Goal: Task Accomplishment & Management: Manage account settings

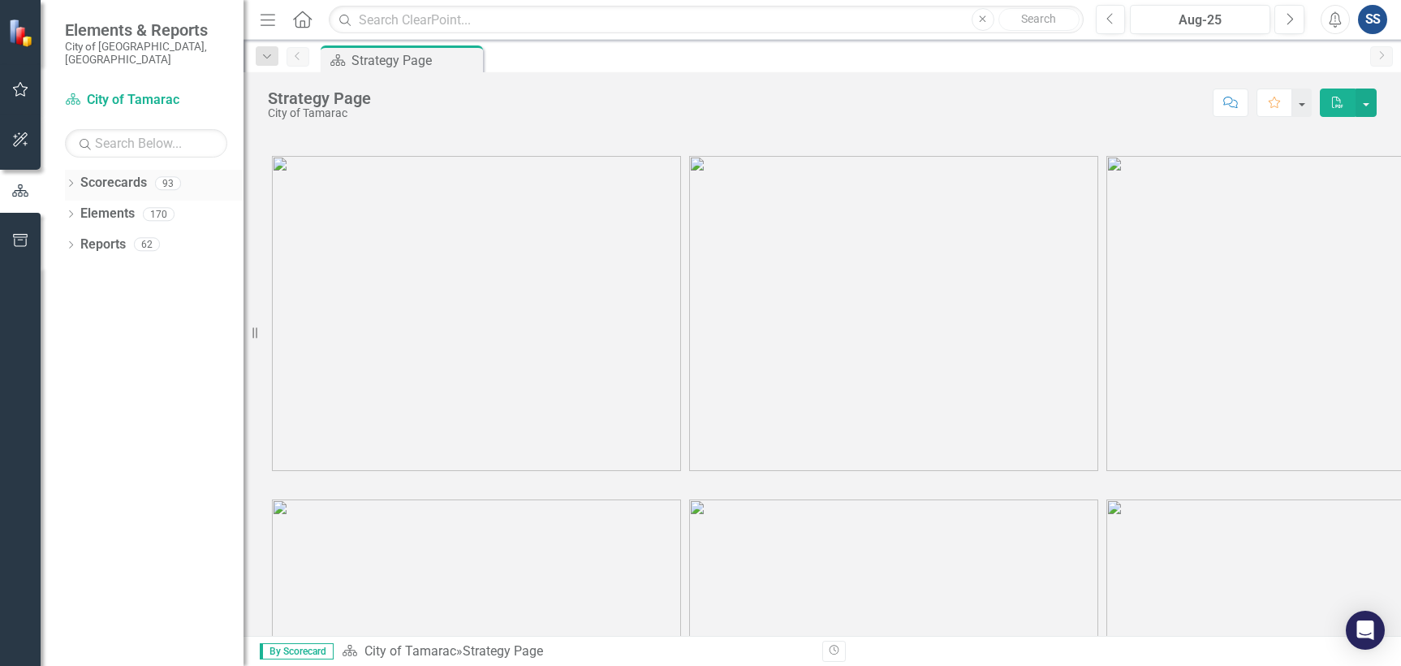
click at [71, 180] on icon "Dropdown" at bounding box center [70, 184] width 11 height 9
click at [78, 209] on icon "Dropdown" at bounding box center [79, 214] width 12 height 10
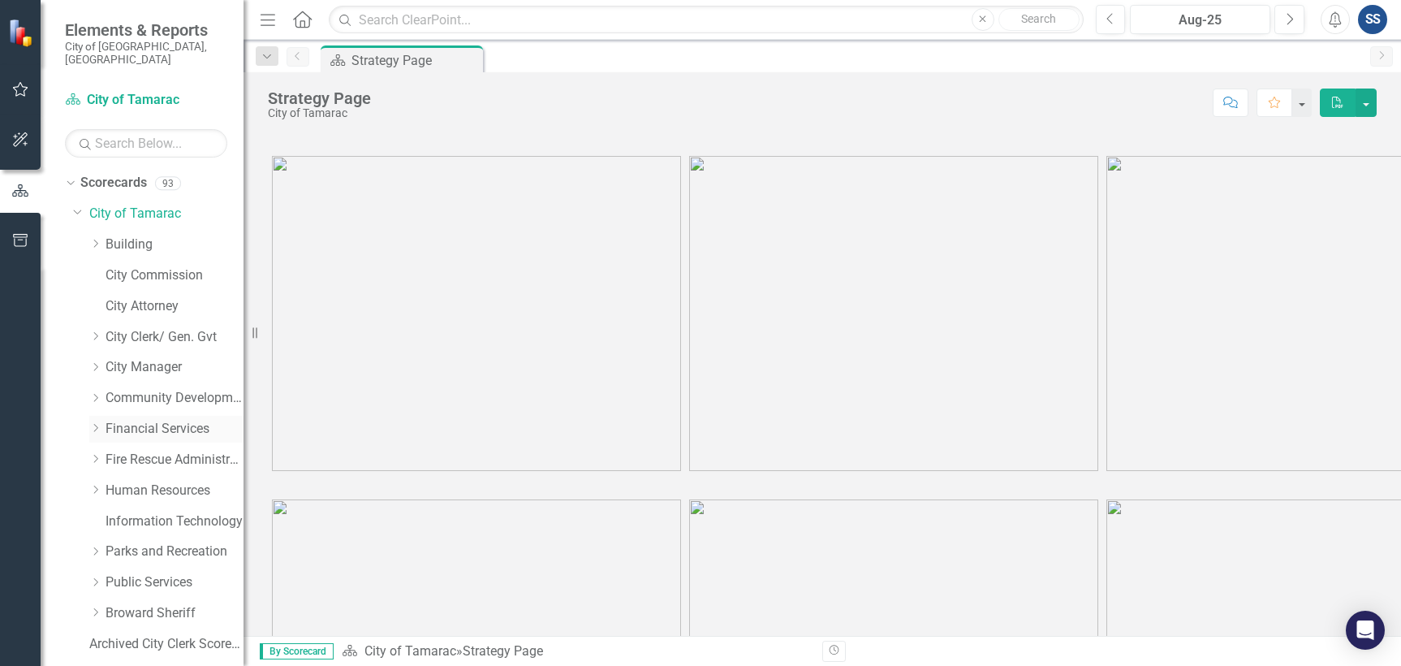
click at [101, 423] on icon "Dropdown" at bounding box center [95, 428] width 12 height 10
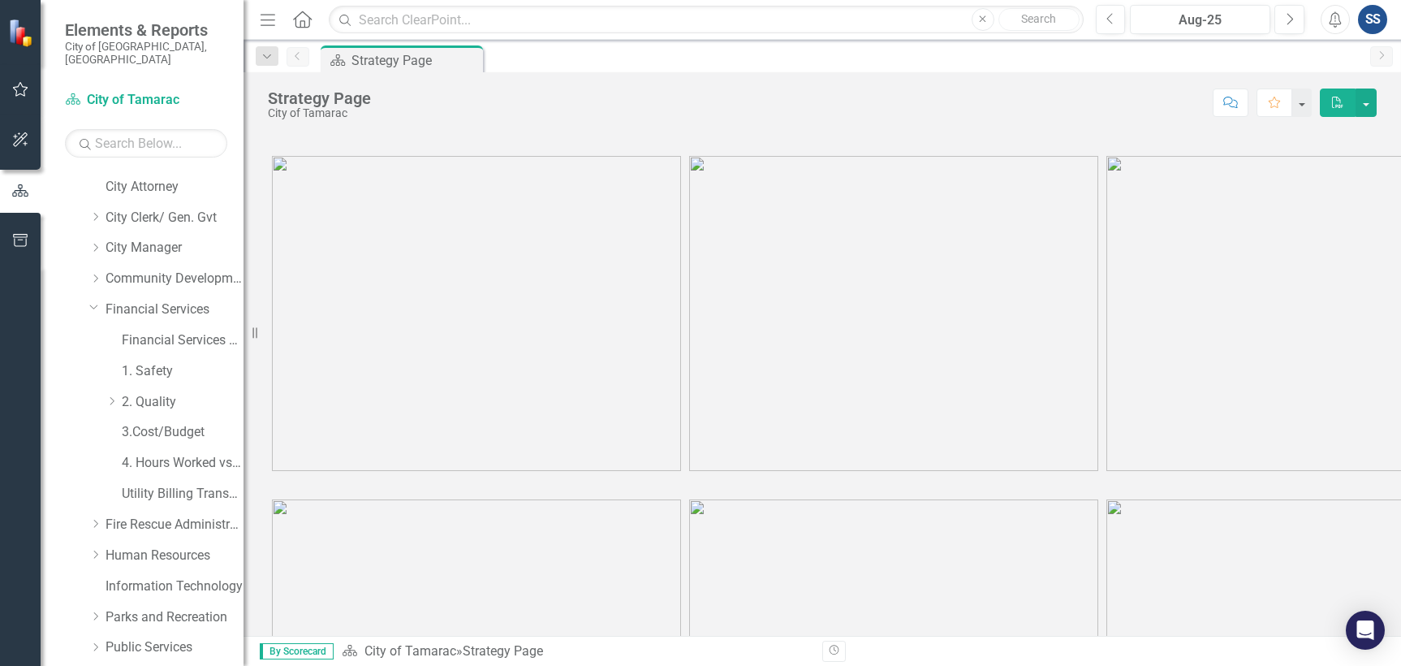
scroll to position [162, 0]
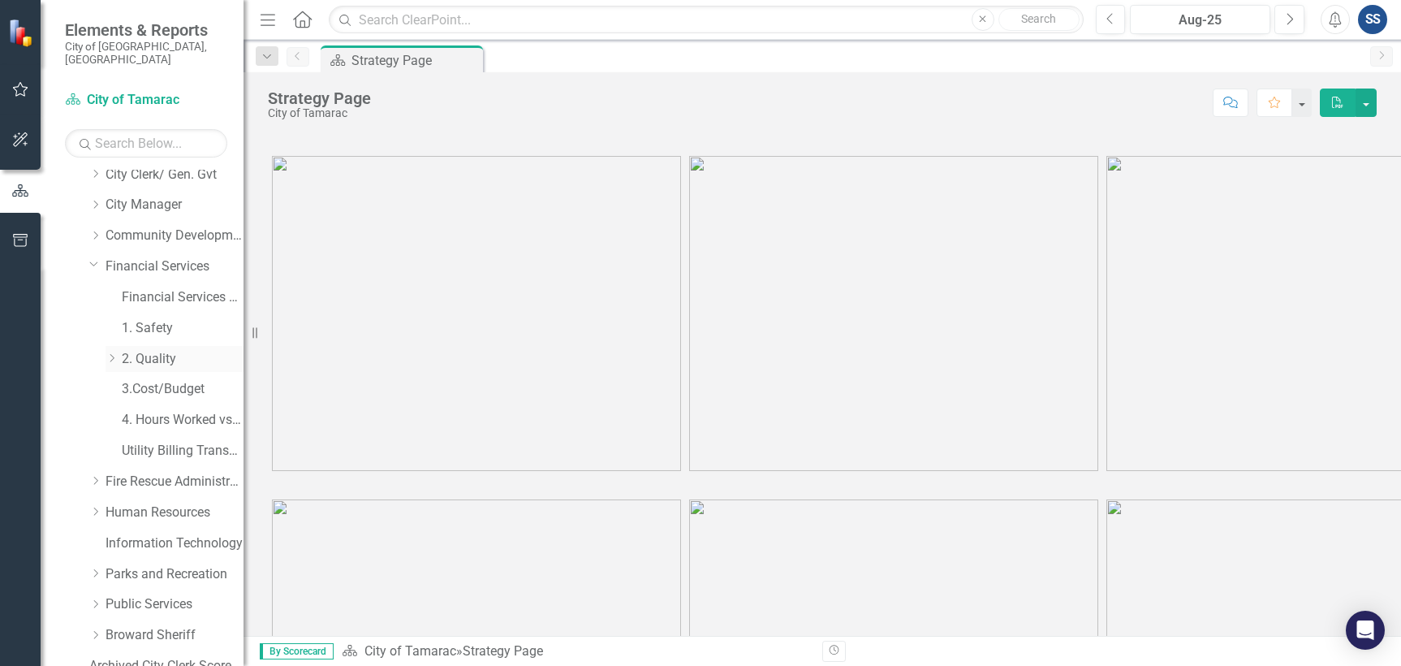
click at [108, 353] on icon "Dropdown" at bounding box center [112, 358] width 12 height 10
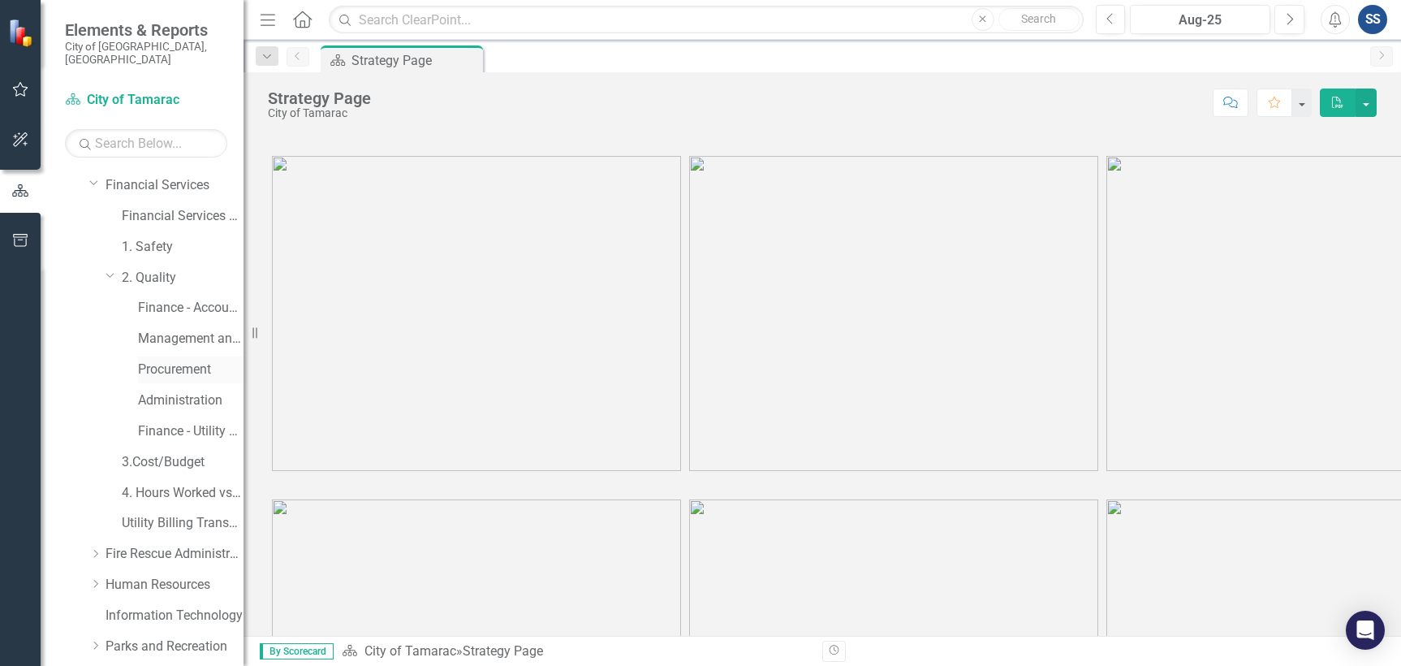
click at [187, 360] on link "Procurement" at bounding box center [191, 369] width 106 height 19
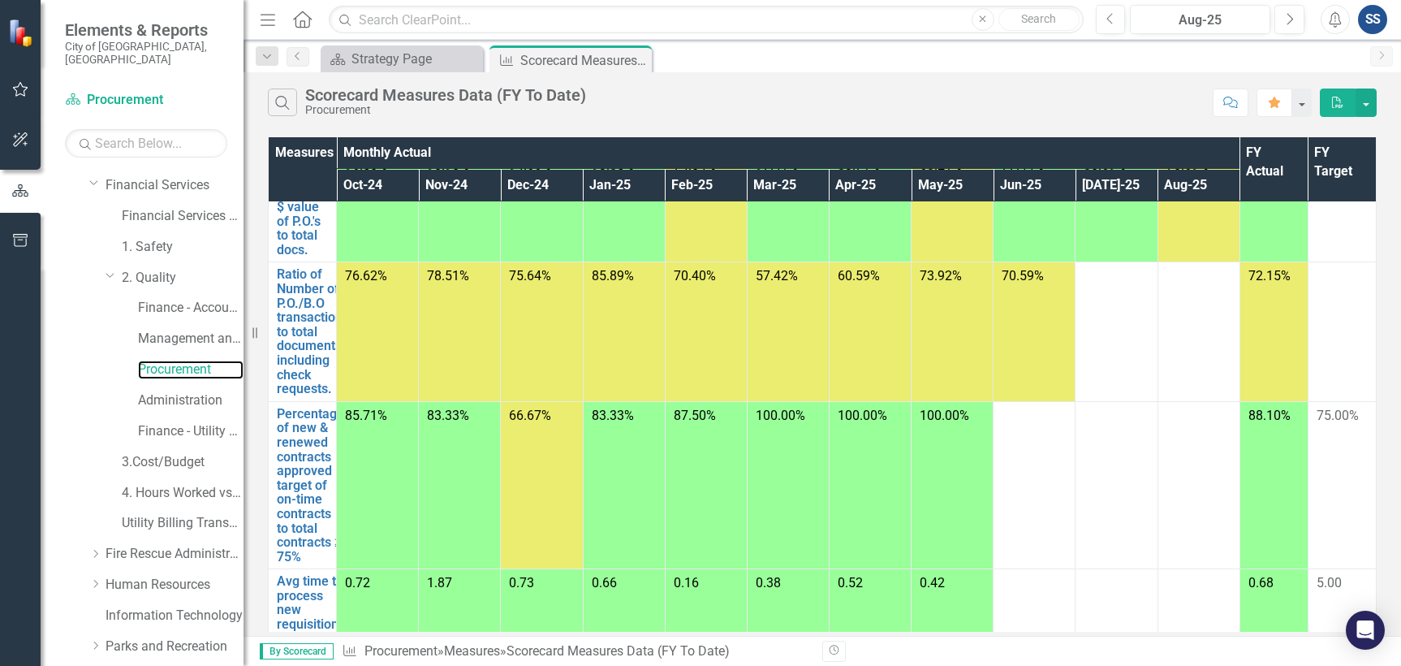
scroll to position [186, 0]
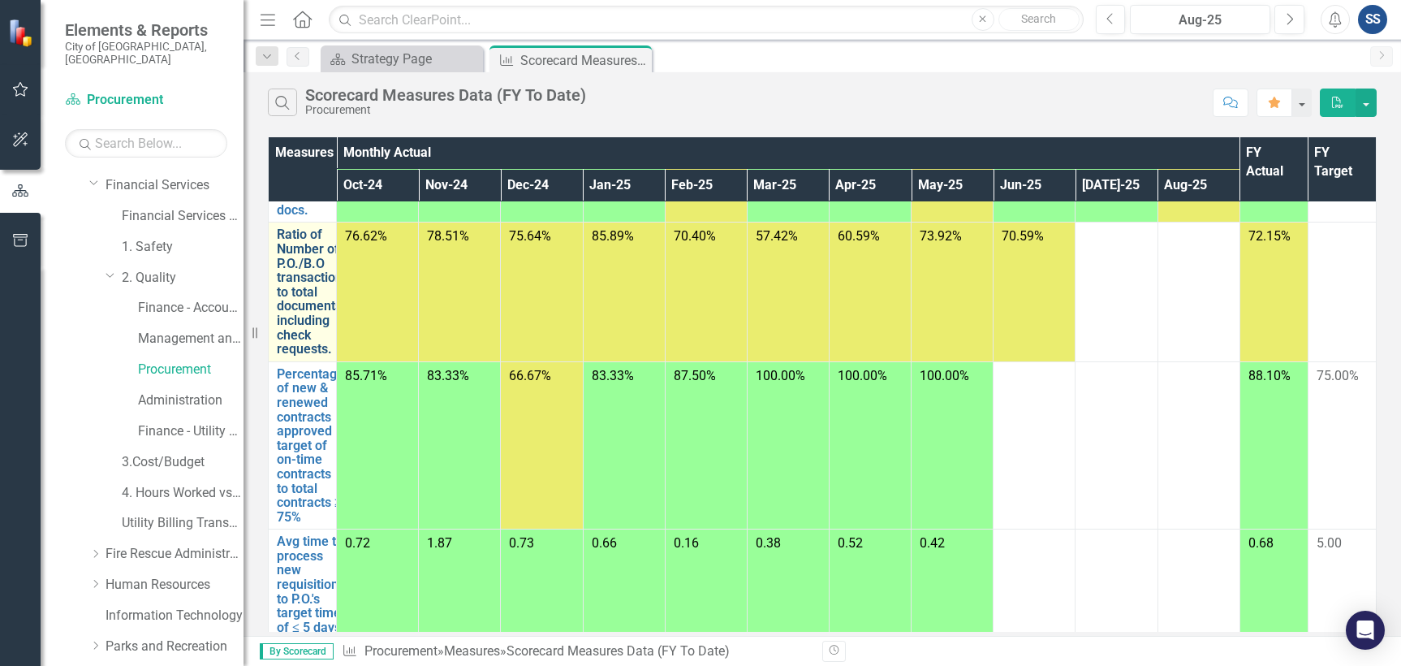
click at [290, 310] on link "Ratio of Number of P.O./B.O transactions to total documents including check req…" at bounding box center [313, 291] width 72 height 128
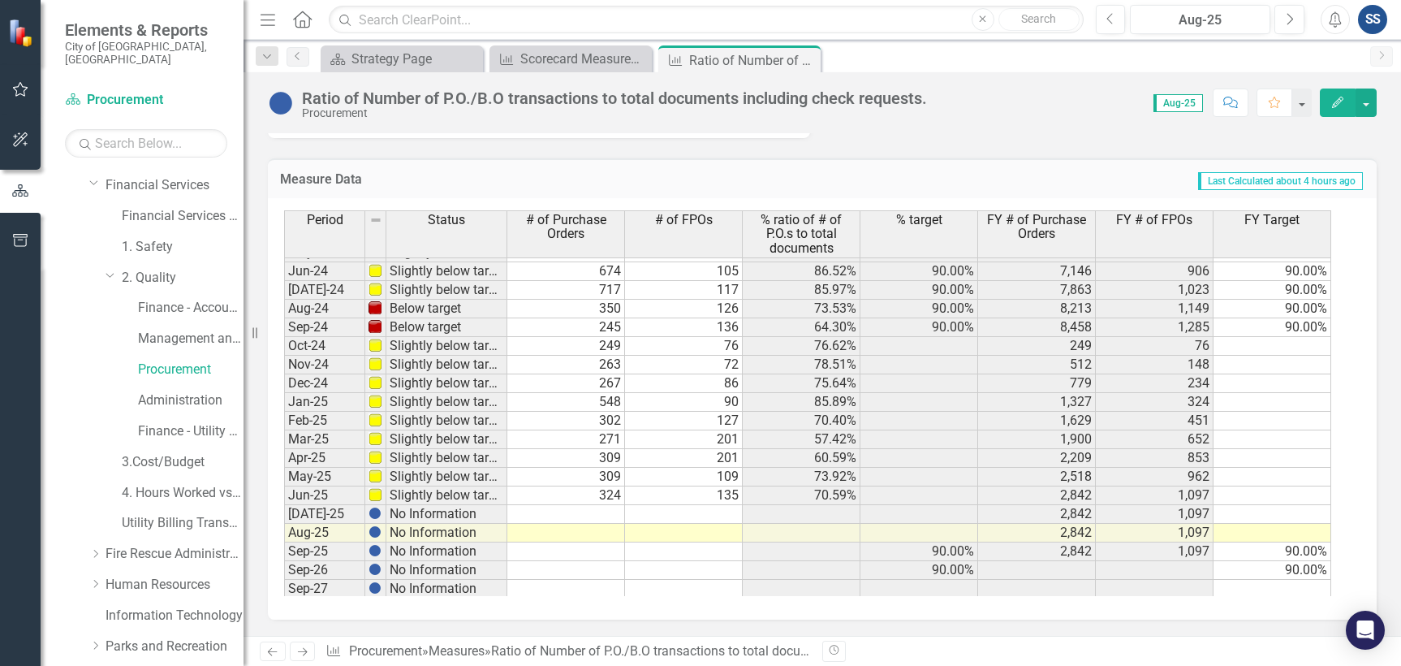
scroll to position [597, 0]
click at [590, 511] on tbody "Feb-23 Meets or exceeds target 695 49 93.41% 90.00% 4,001 422 90.00% Mar-23 Sli…" at bounding box center [807, 278] width 1047 height 636
click at [669, 513] on td at bounding box center [684, 511] width 118 height 19
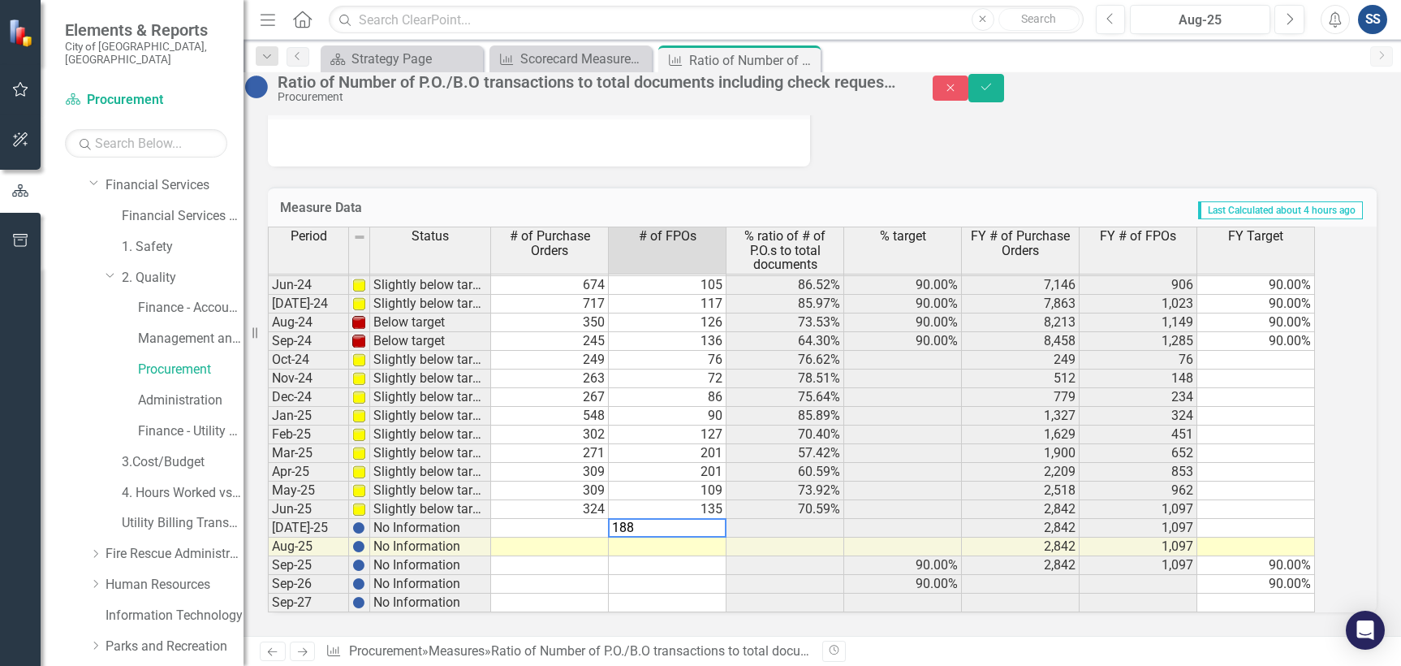
click at [676, 537] on td at bounding box center [668, 546] width 118 height 19
click at [609, 519] on td at bounding box center [550, 528] width 118 height 19
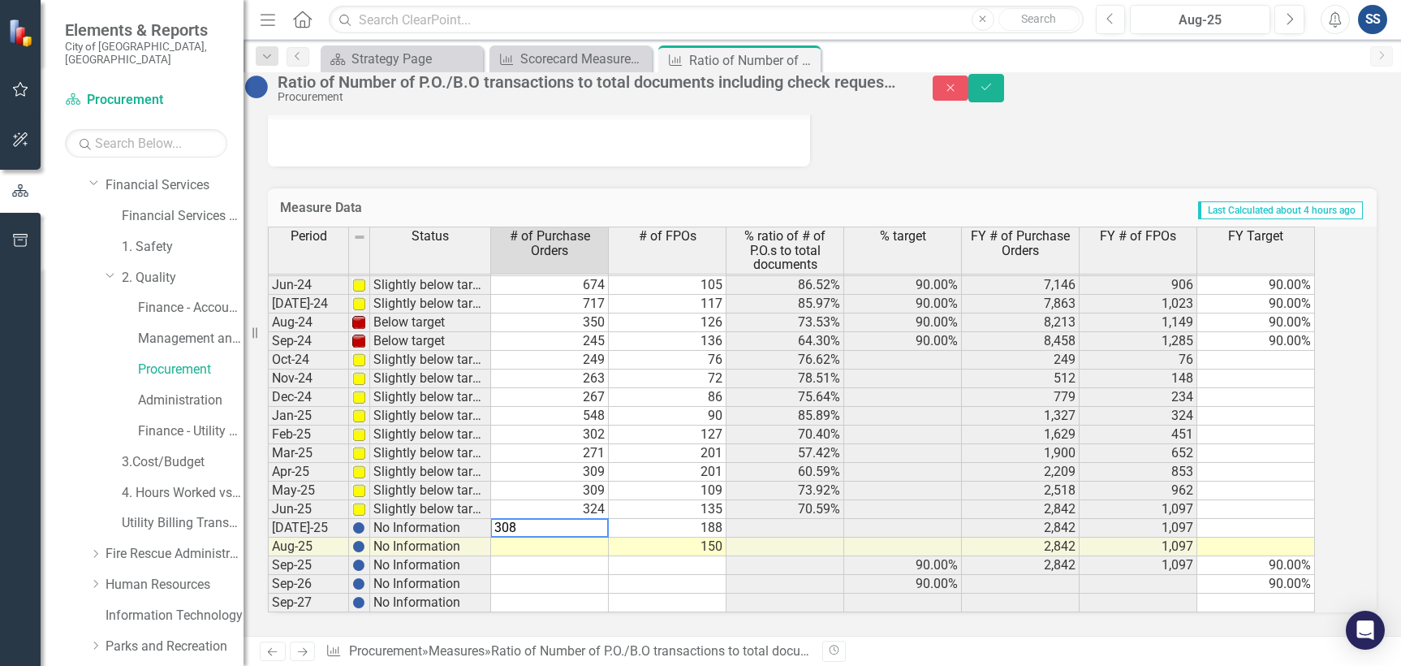
click at [606, 537] on td at bounding box center [550, 546] width 118 height 19
click at [609, 519] on td "308" at bounding box center [550, 528] width 118 height 19
click at [602, 537] on td at bounding box center [550, 546] width 118 height 19
type textarea "298"
click at [601, 556] on td at bounding box center [550, 565] width 118 height 19
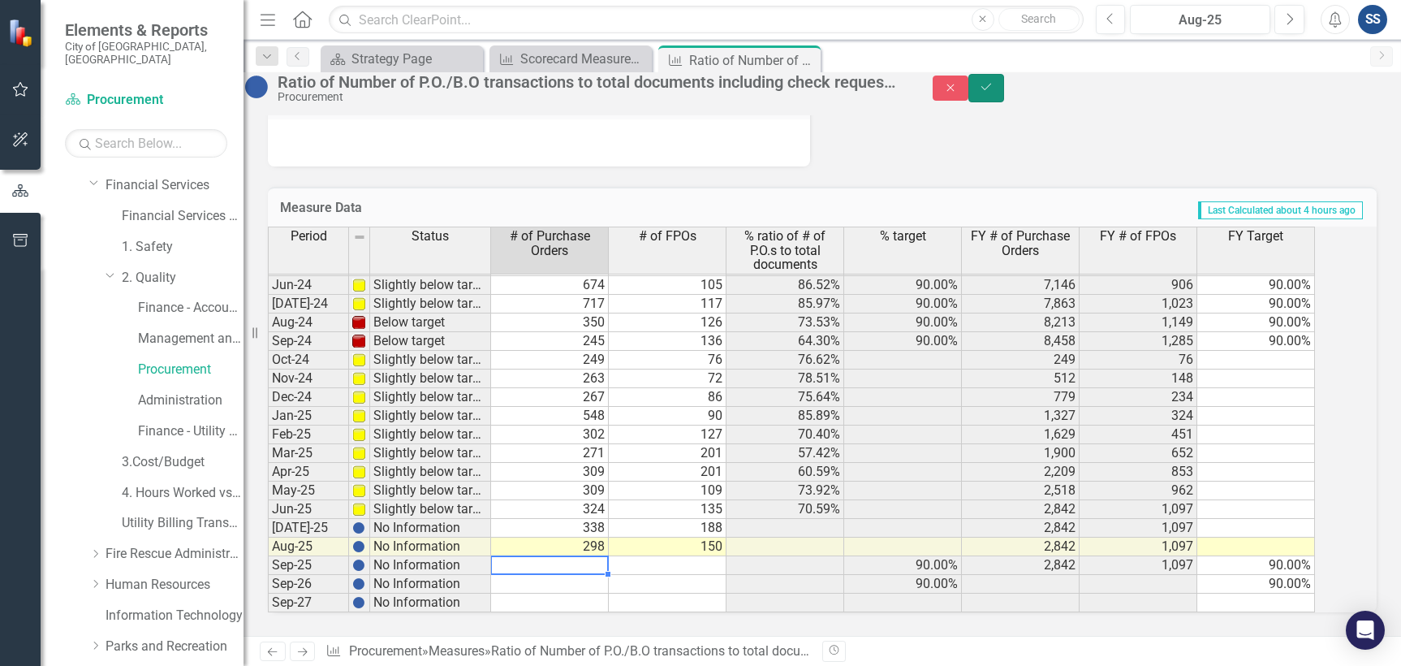
click at [993, 93] on icon "Save" at bounding box center [986, 86] width 15 height 11
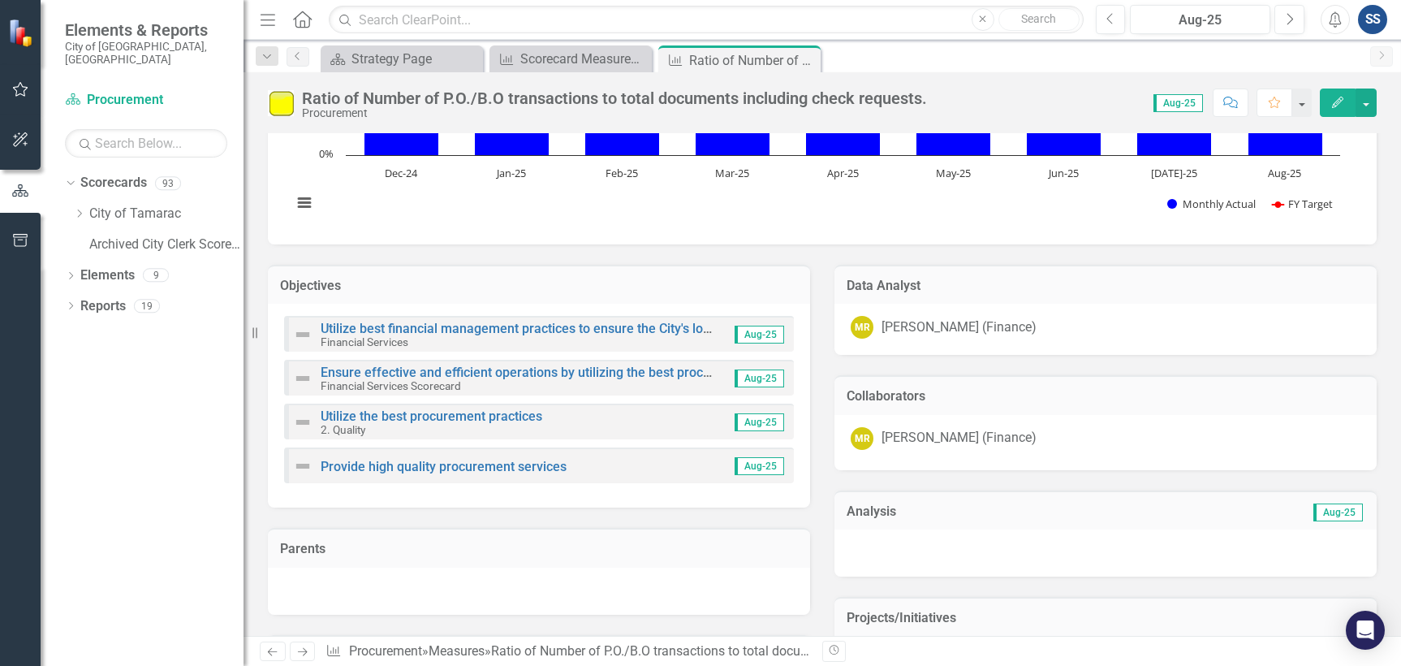
scroll to position [0, 0]
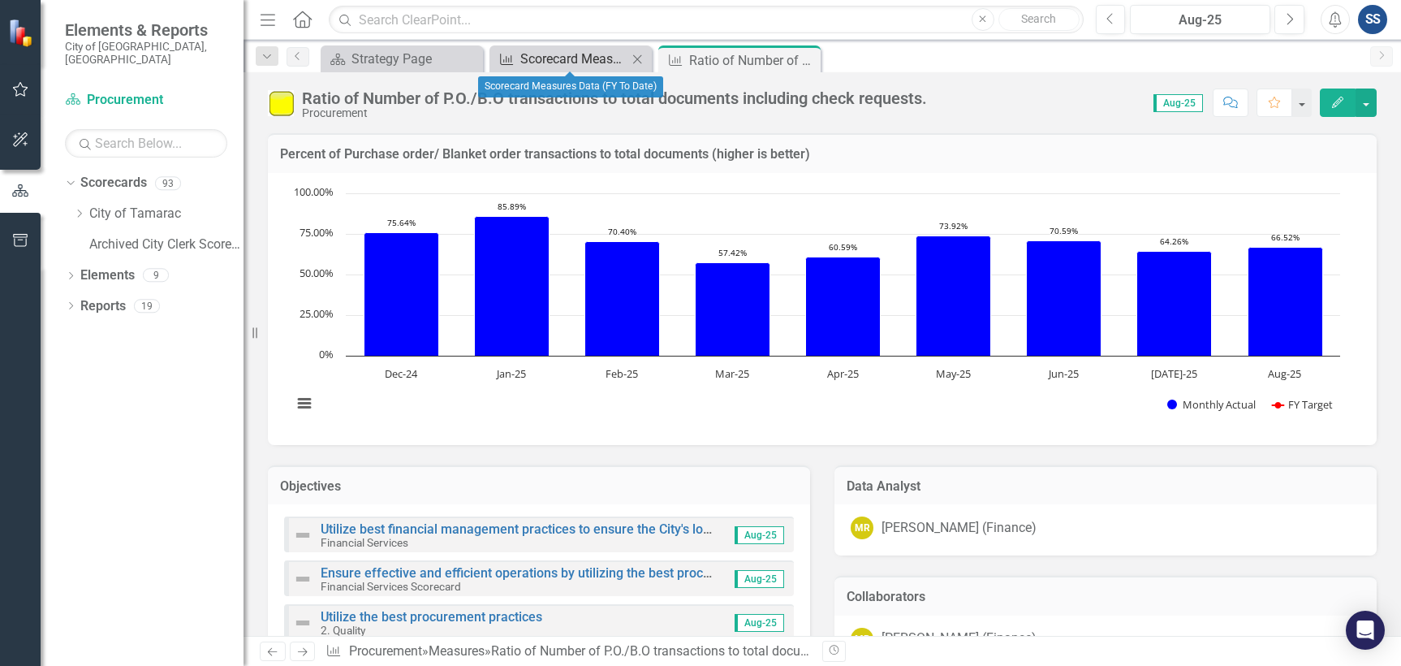
click at [515, 53] on icon "Measure" at bounding box center [506, 59] width 16 height 13
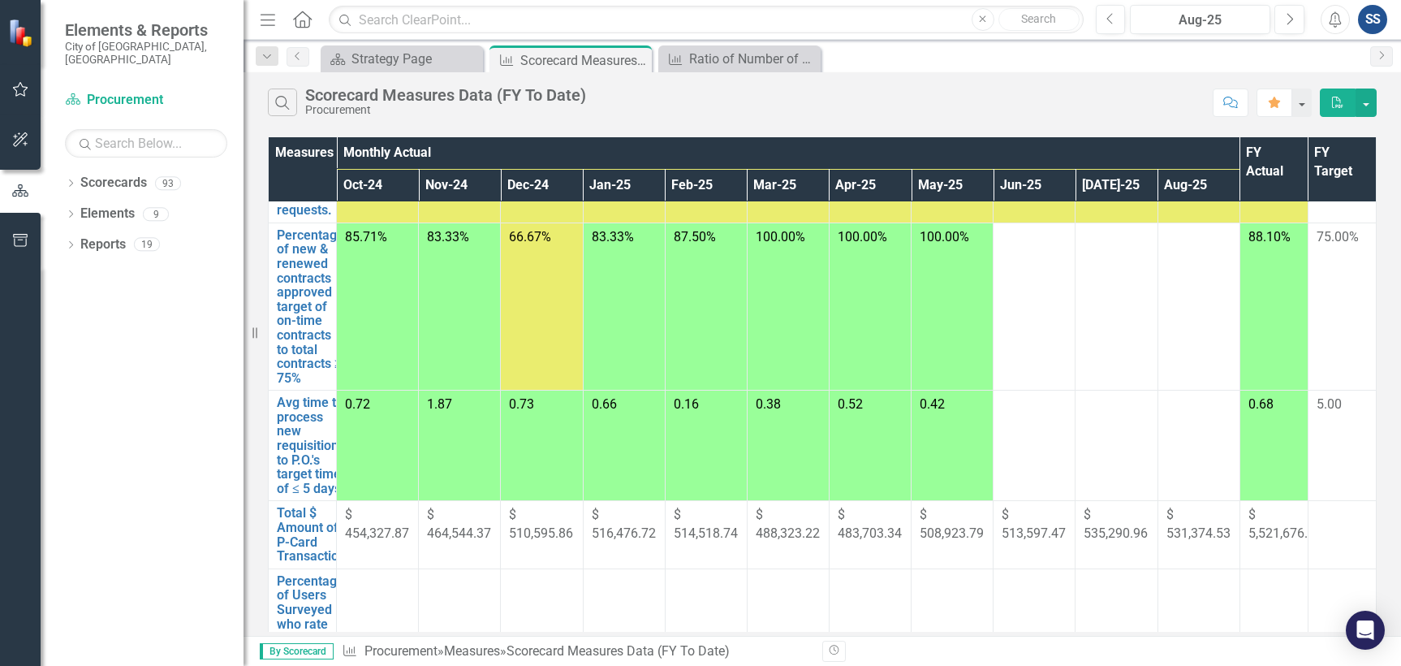
scroll to position [162, 0]
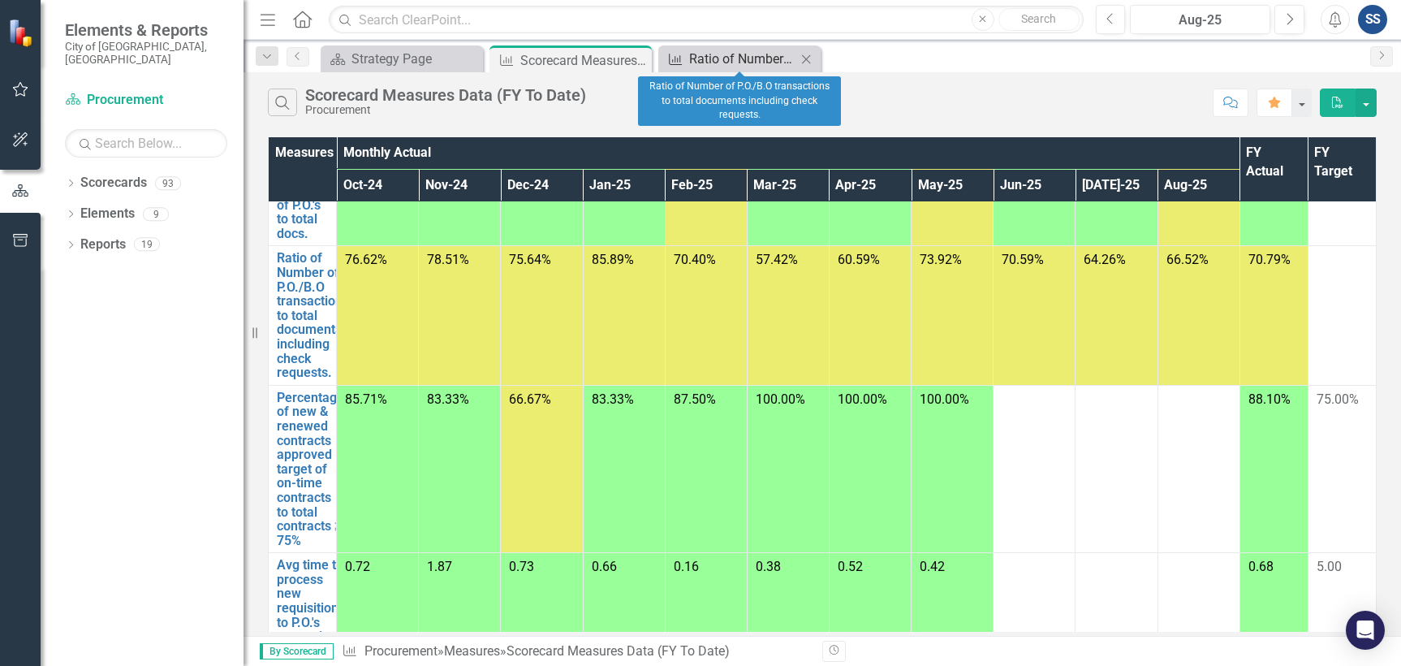
click at [724, 52] on div "Ratio of Number of P.O./B.O transactions to total documents including check req…" at bounding box center [742, 59] width 107 height 20
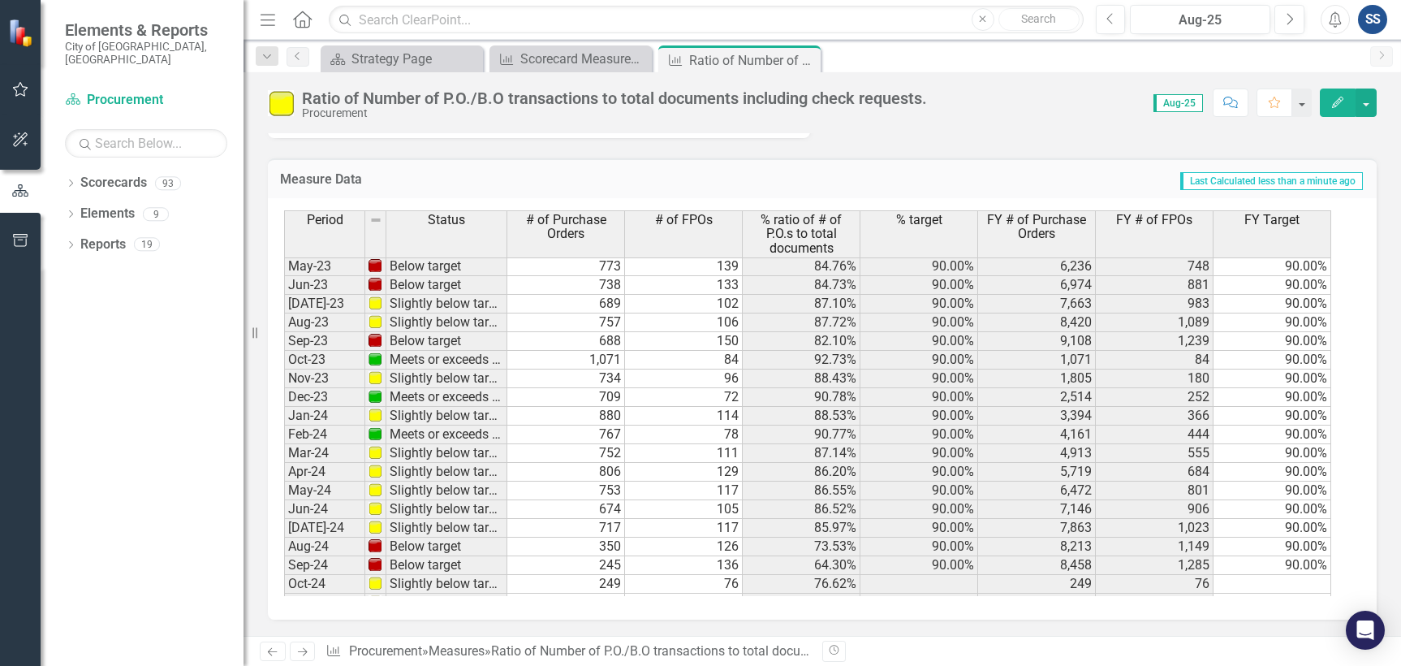
scroll to position [597, 0]
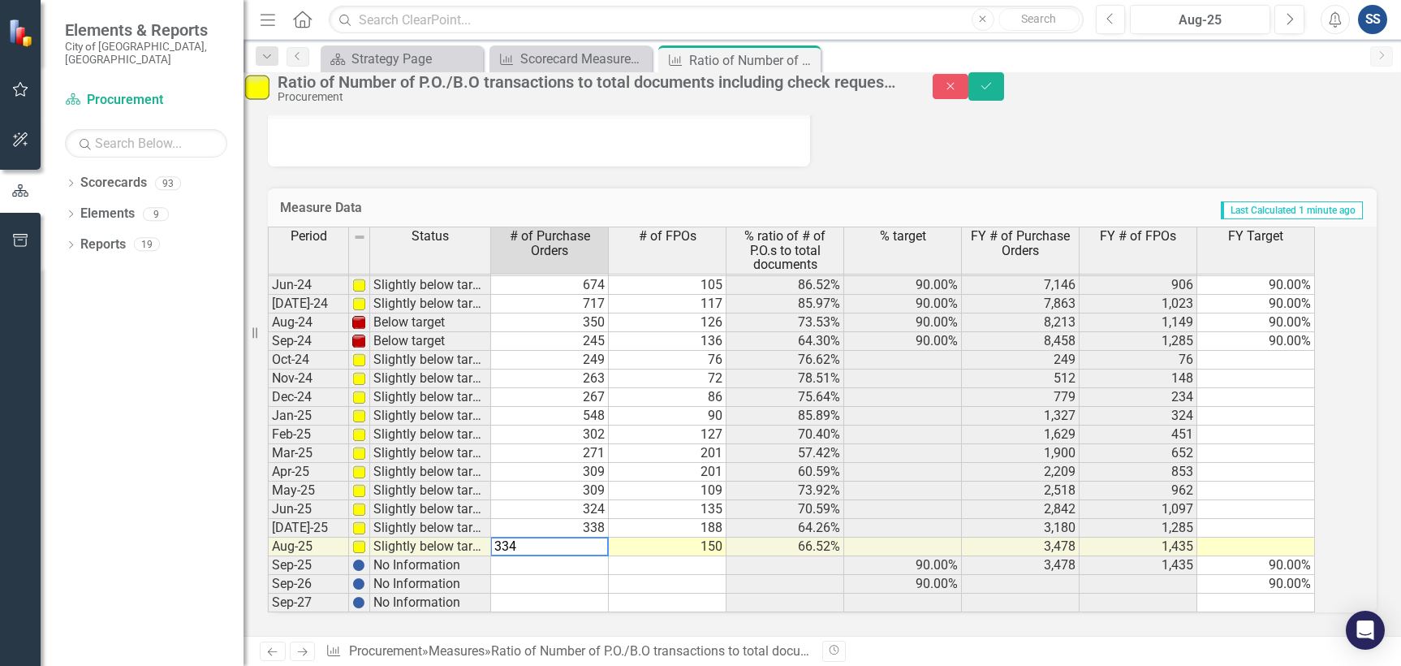
click at [609, 519] on td "338" at bounding box center [550, 528] width 118 height 19
type textarea "378"
click at [1362, 103] on div "Ratio of Number of P.O./B.O transactions to total documents including check req…" at bounding box center [822, 87] width 1182 height 31
click at [993, 92] on icon "Save" at bounding box center [986, 85] width 15 height 11
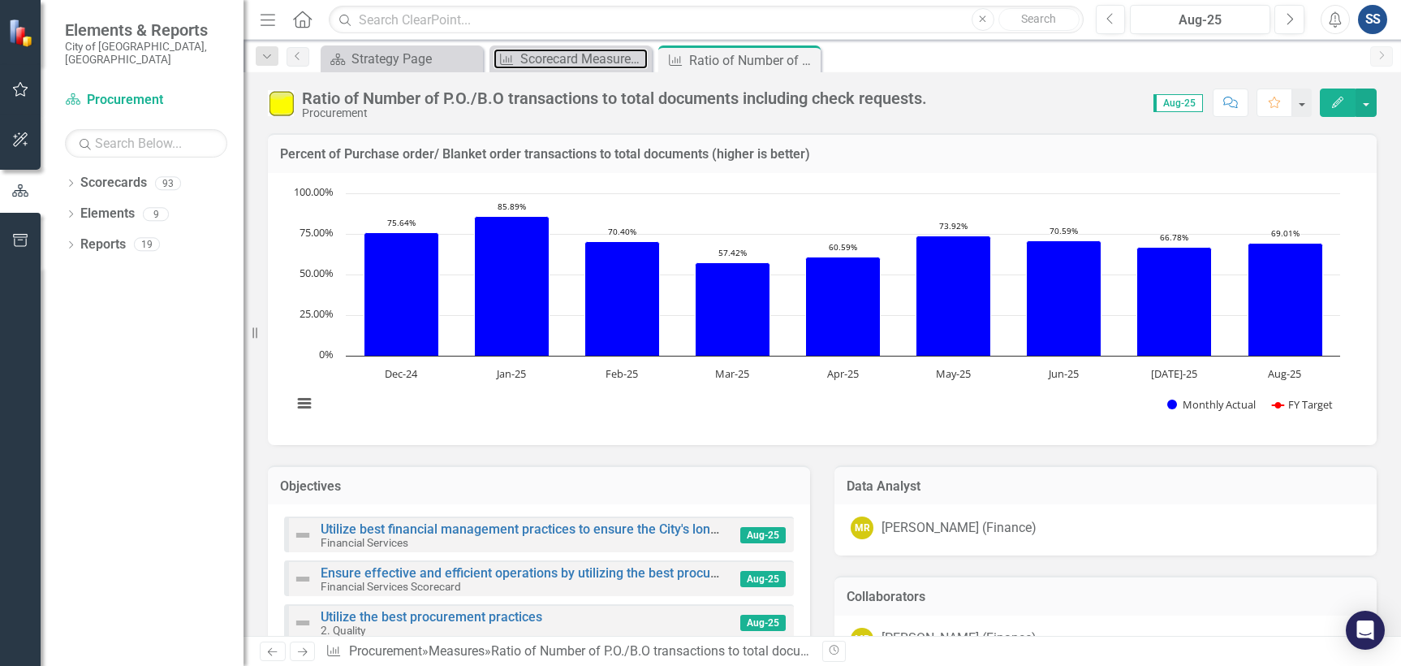
drag, startPoint x: 544, startPoint y: 55, endPoint x: 121, endPoint y: 9, distance: 425.4
click at [544, 55] on div "Scorecard Measures Data (FY To Date)" at bounding box center [583, 59] width 127 height 20
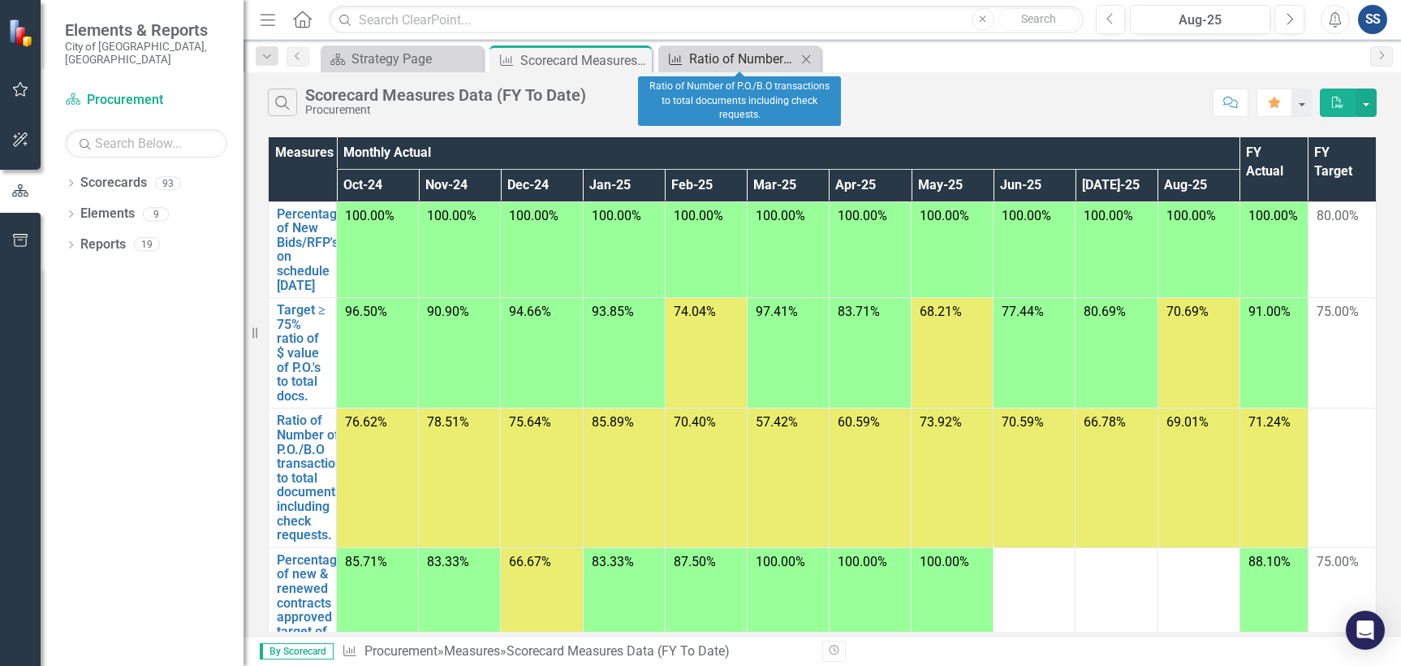
click at [744, 61] on div "Ratio of Number of P.O./B.O transactions to total documents including check req…" at bounding box center [742, 59] width 107 height 20
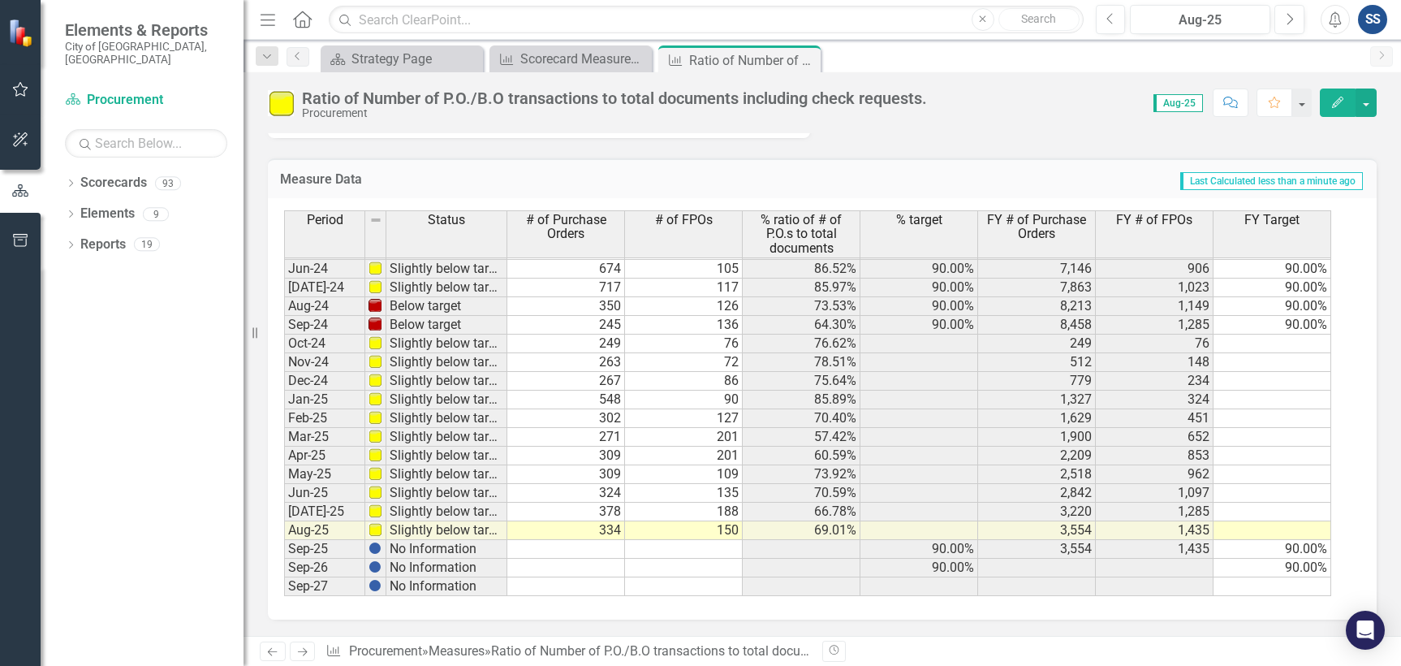
scroll to position [2079, 0]
click at [611, 529] on td "334" at bounding box center [566, 530] width 118 height 19
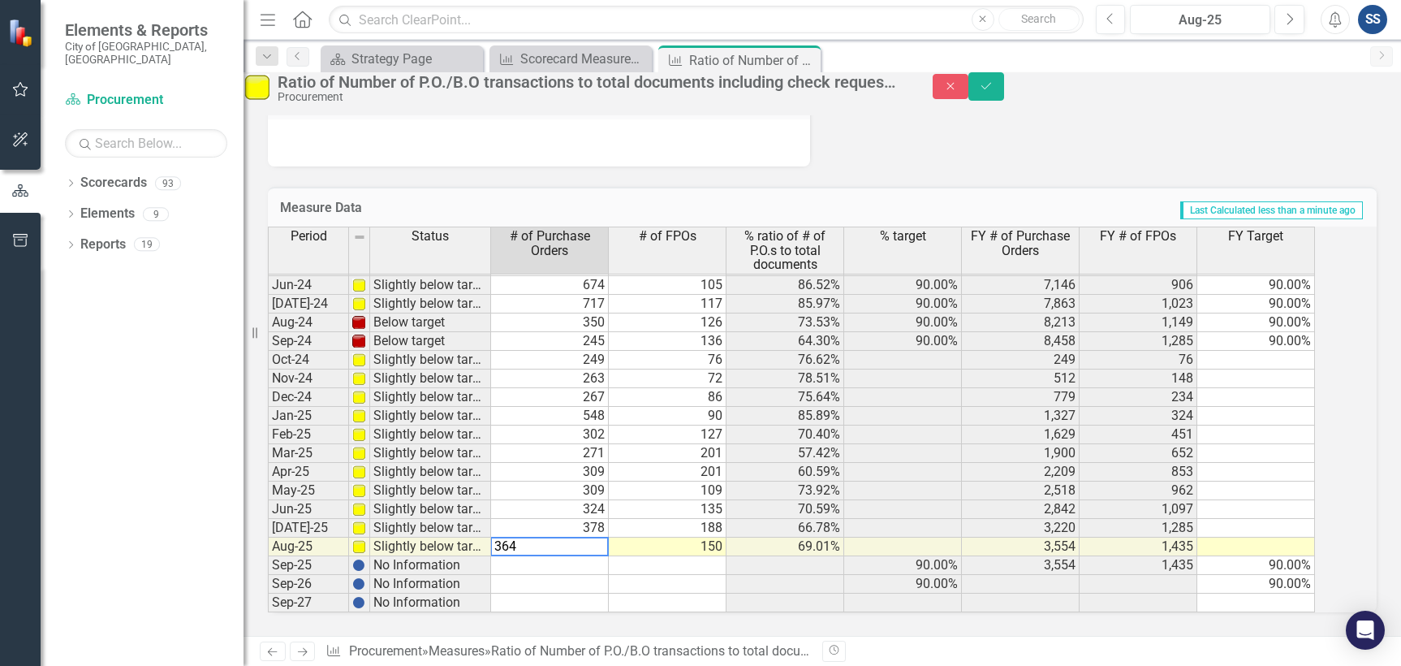
click at [609, 519] on td "378" at bounding box center [550, 528] width 118 height 19
type textarea "388"
click at [993, 90] on icon "Save" at bounding box center [986, 85] width 15 height 11
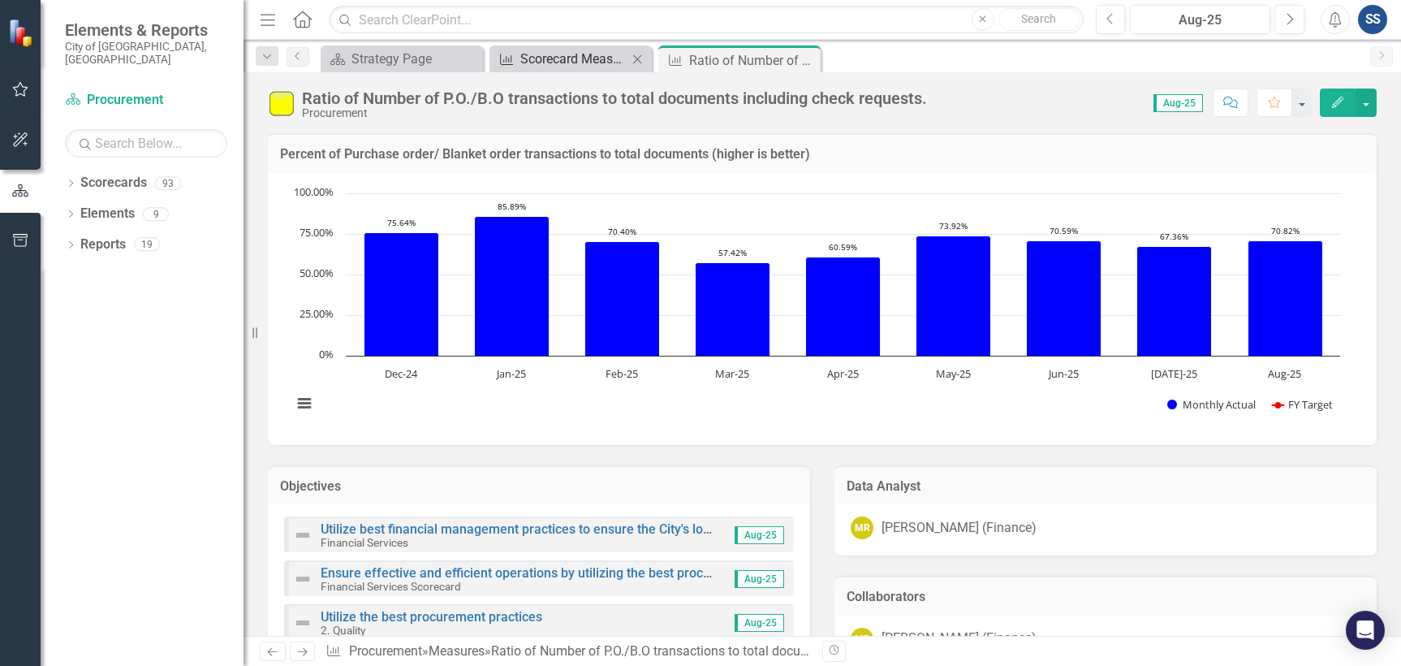
click at [545, 58] on div "Scorecard Measures Data (FY To Date)" at bounding box center [573, 59] width 107 height 20
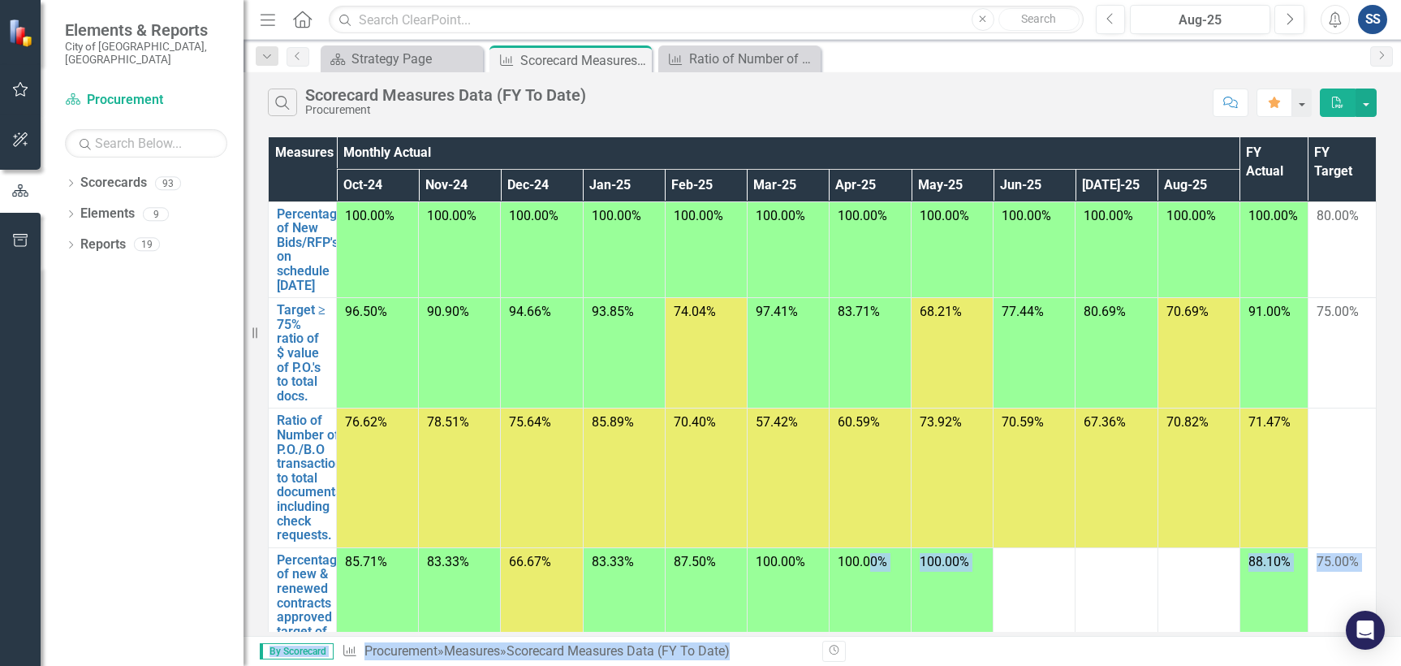
drag, startPoint x: 874, startPoint y: 636, endPoint x: 848, endPoint y: 629, distance: 27.0
click at [854, 630] on div "Menu Home Search Close Search Previous Aug-25 Next Alerts SS User Edit Profile …" at bounding box center [822, 333] width 1157 height 666
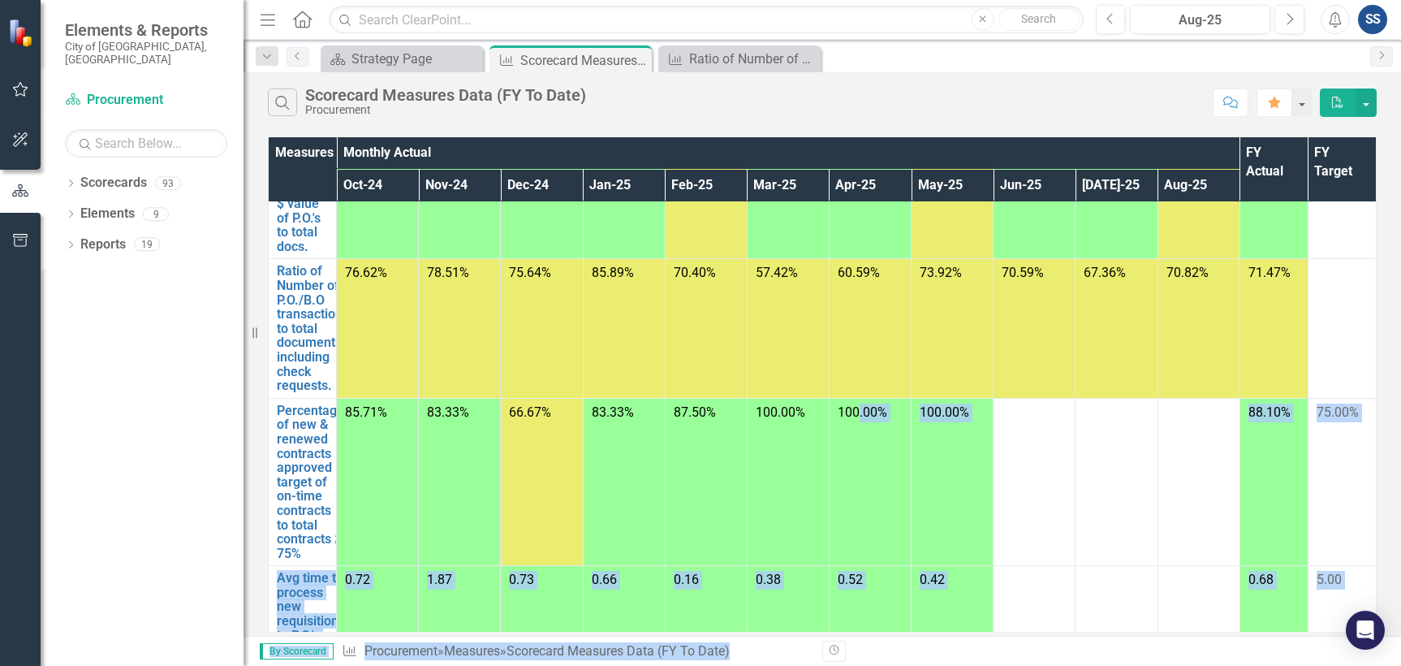
scroll to position [162, 0]
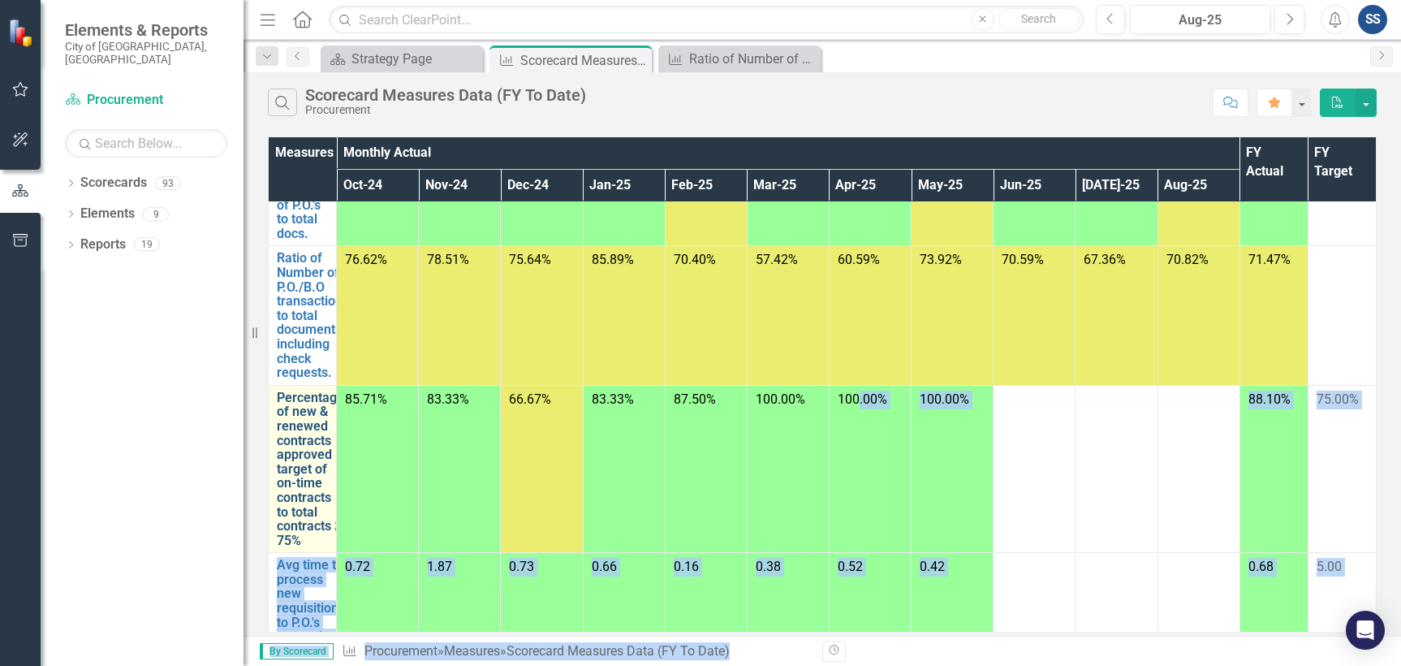
click at [304, 468] on link "Percentage of new & renewed contracts approved target of on-time contracts to t…" at bounding box center [310, 468] width 67 height 157
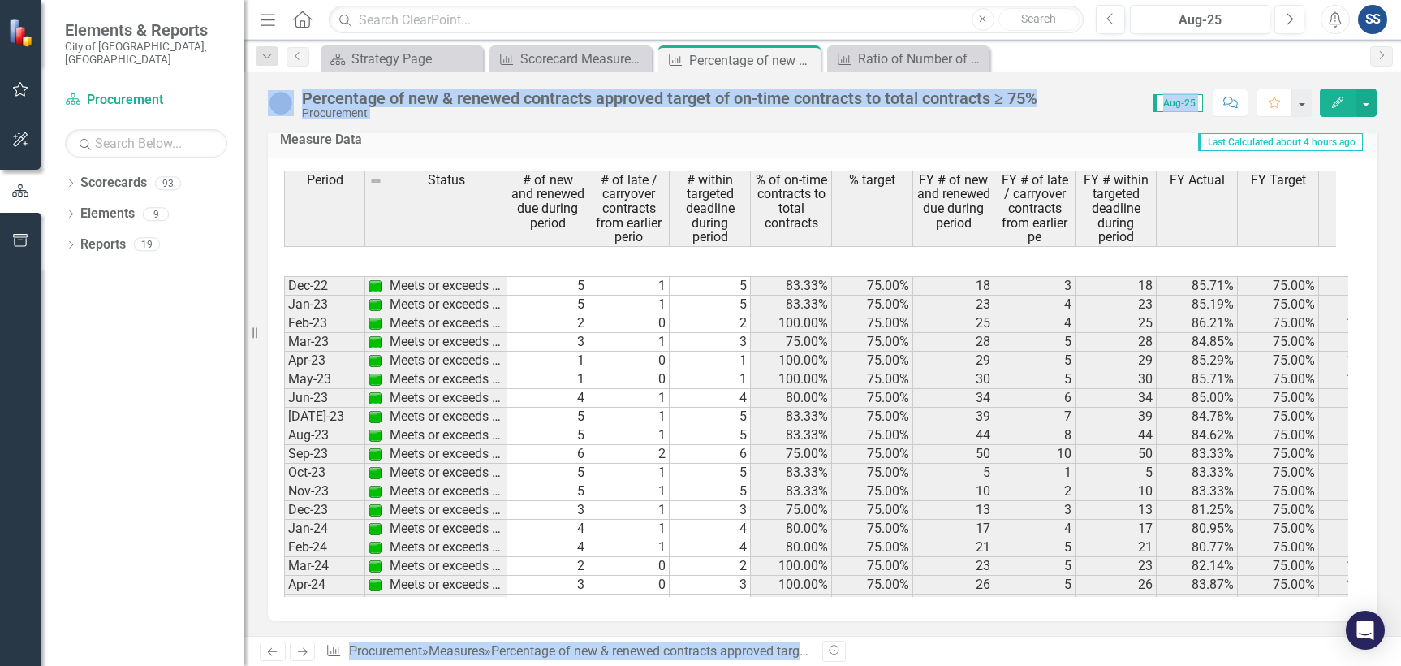
scroll to position [568, 0]
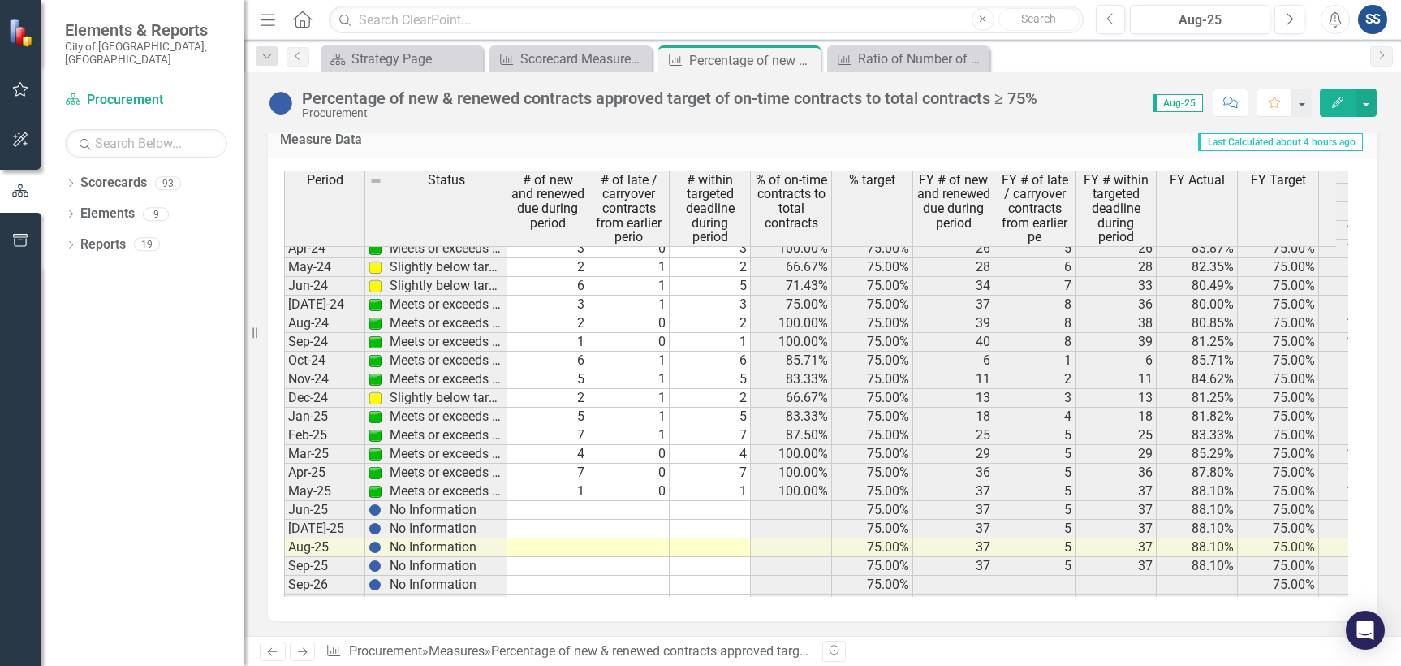
click at [569, 511] on tbody "Dec-22 Meets or exceeds target 5 1 5 83.33% 75.00% 18 3 18 85.71% 75.00% 83.33%…" at bounding box center [842, 276] width 1116 height 673
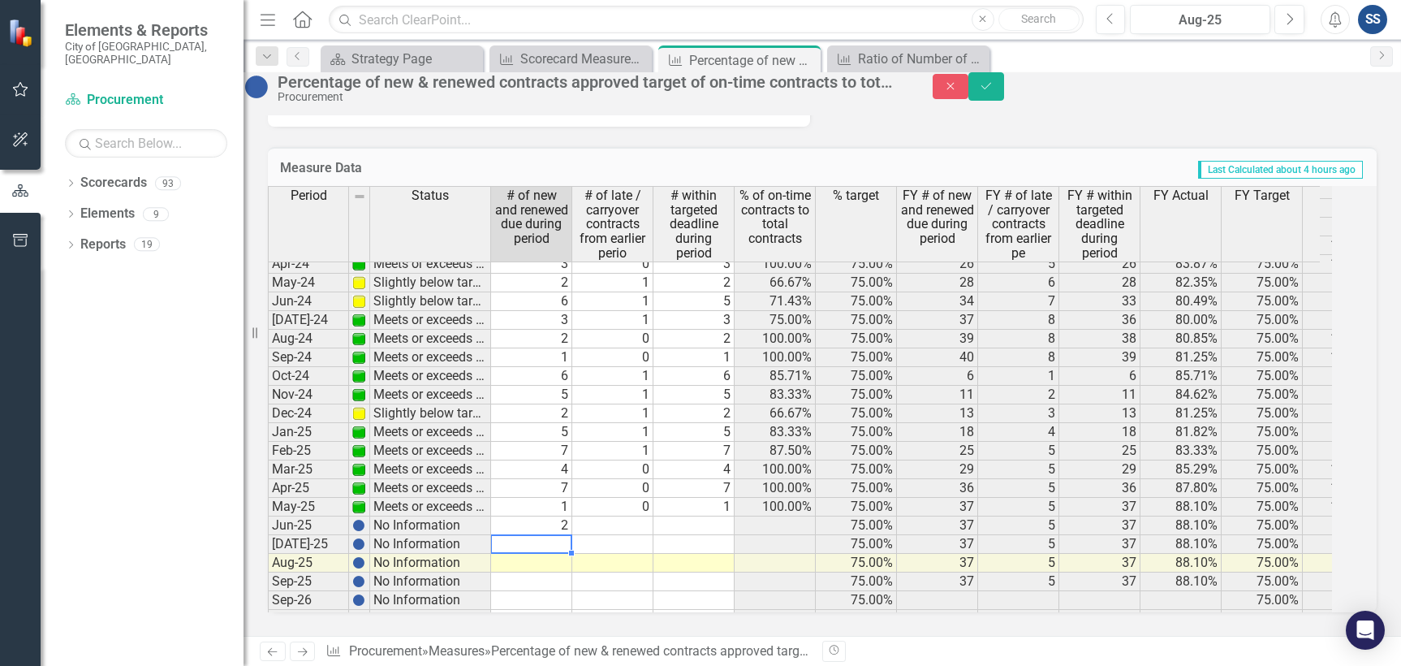
click at [554, 535] on td at bounding box center [531, 544] width 81 height 19
click at [556, 554] on td at bounding box center [531, 563] width 81 height 19
click at [268, 537] on div "Period Status # of new and renewed due during period # of late / carryover cont…" at bounding box center [268, 291] width 0 height 674
click at [572, 554] on td "3" at bounding box center [531, 563] width 81 height 19
click at [572, 535] on td "4" at bounding box center [531, 544] width 81 height 19
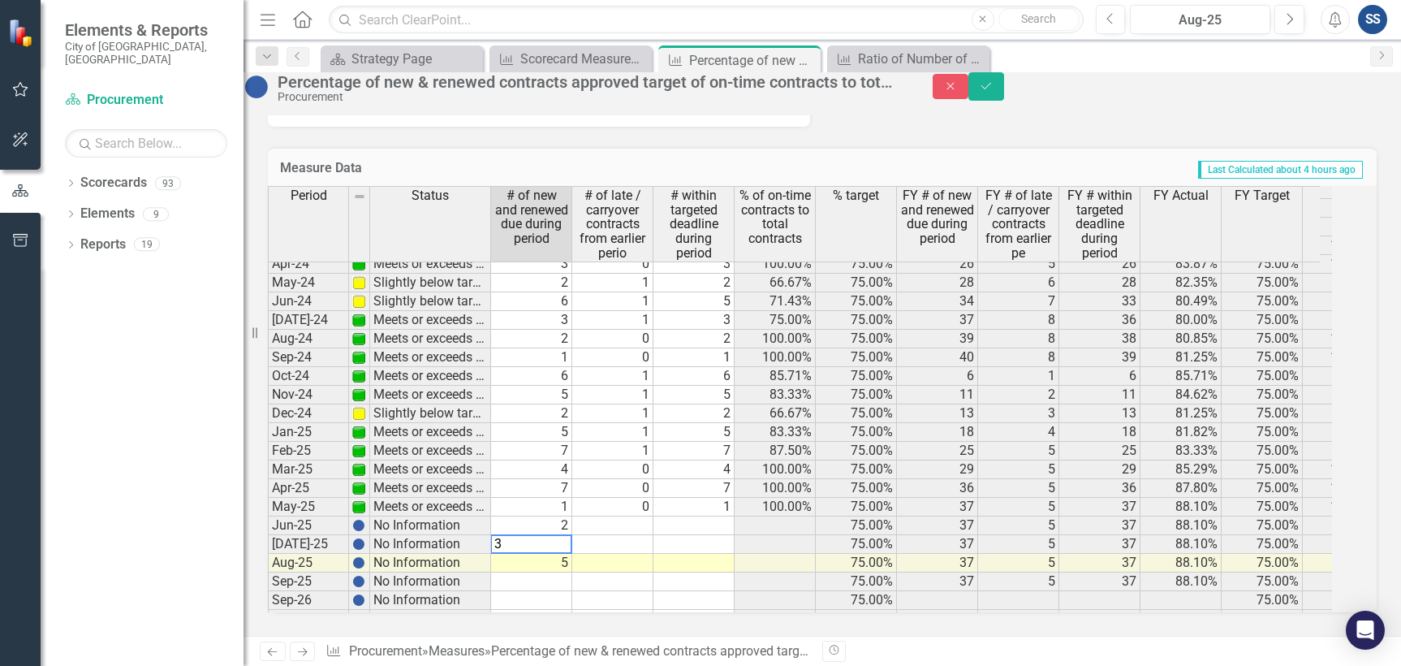
type textarea "3"
click at [572, 516] on td "2" at bounding box center [531, 525] width 81 height 19
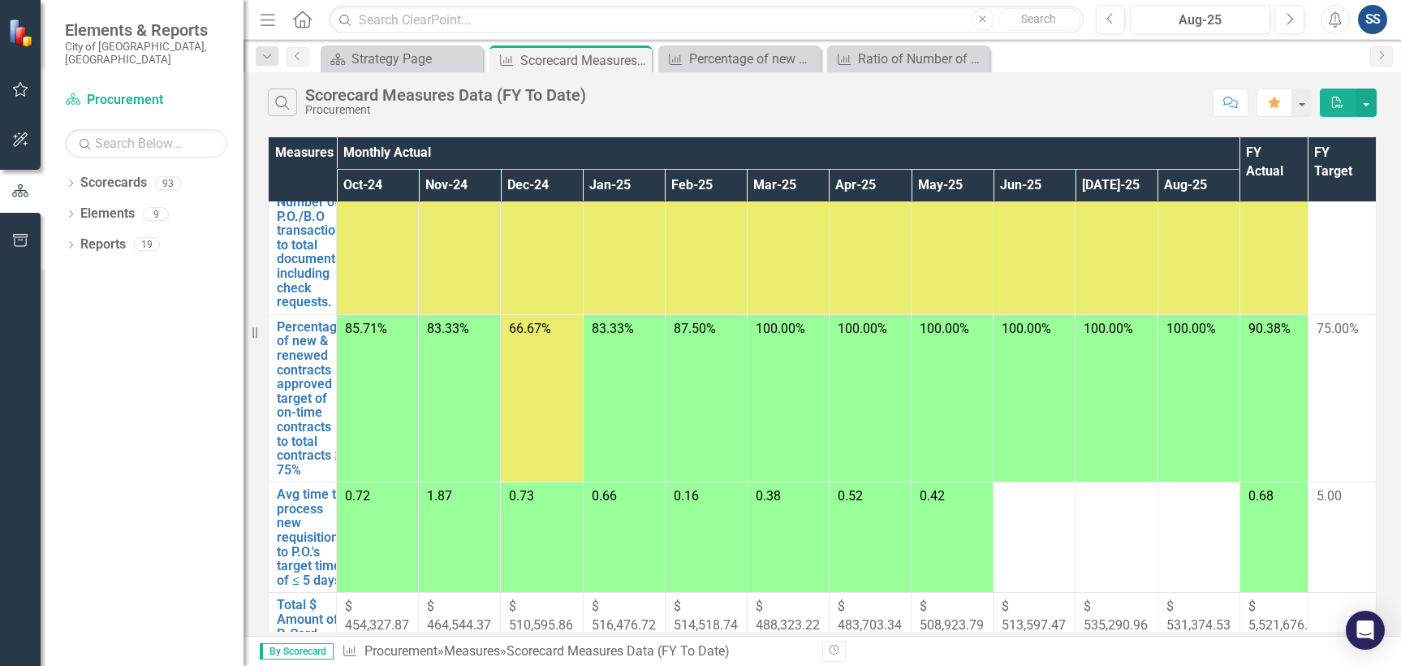
scroll to position [429, 0]
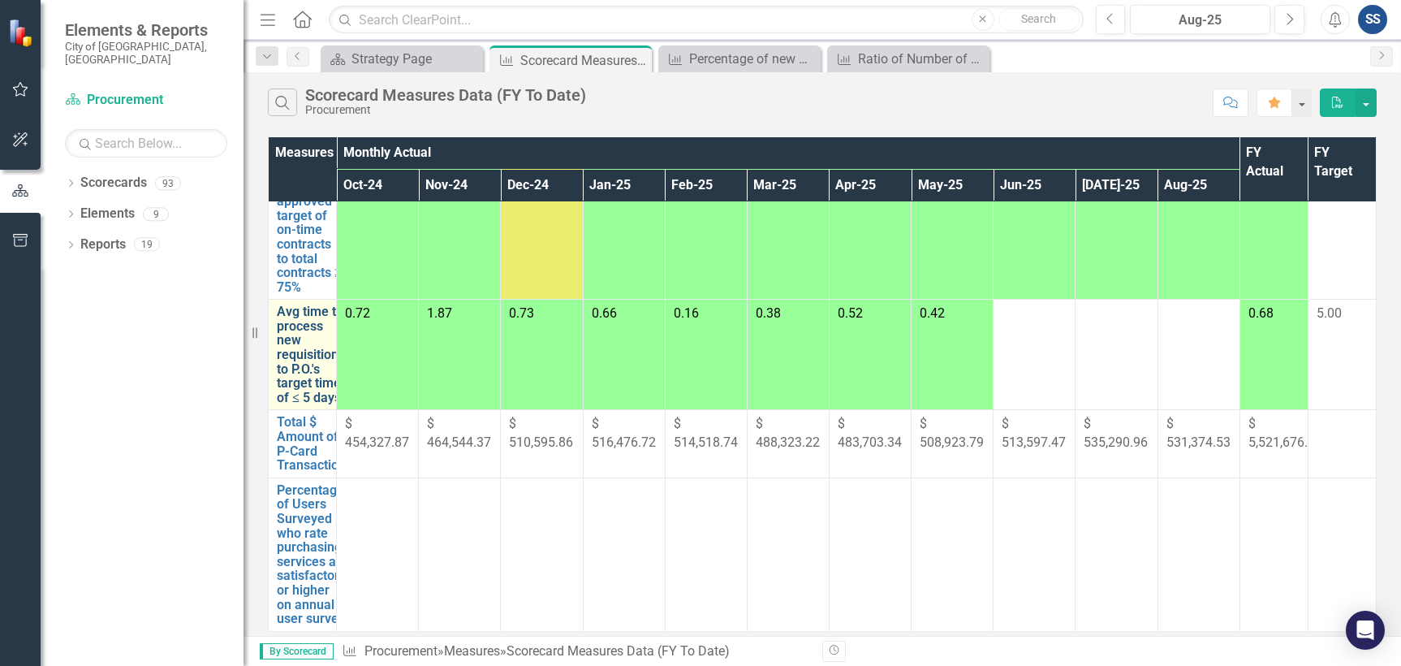
click at [304, 338] on link "Avg time to process new requisitions to P.O.'s target time of ≤ 5 days" at bounding box center [311, 354] width 68 height 100
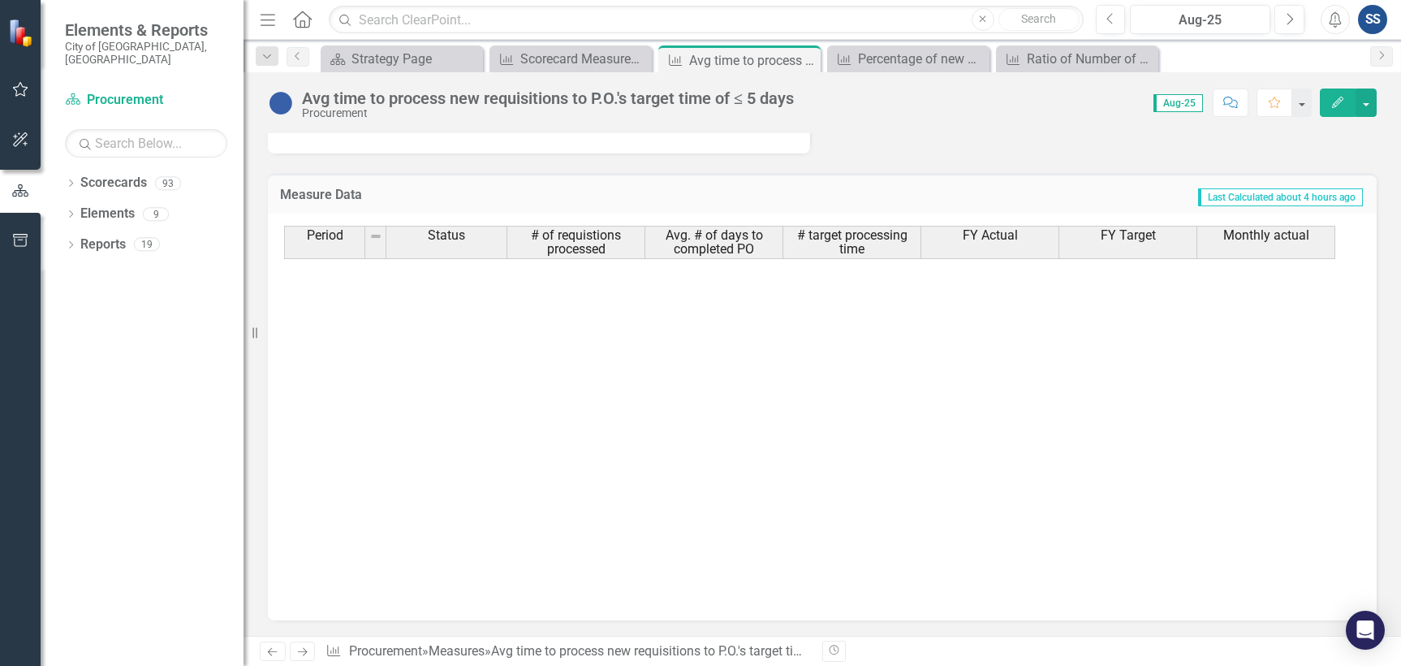
scroll to position [597, 0]
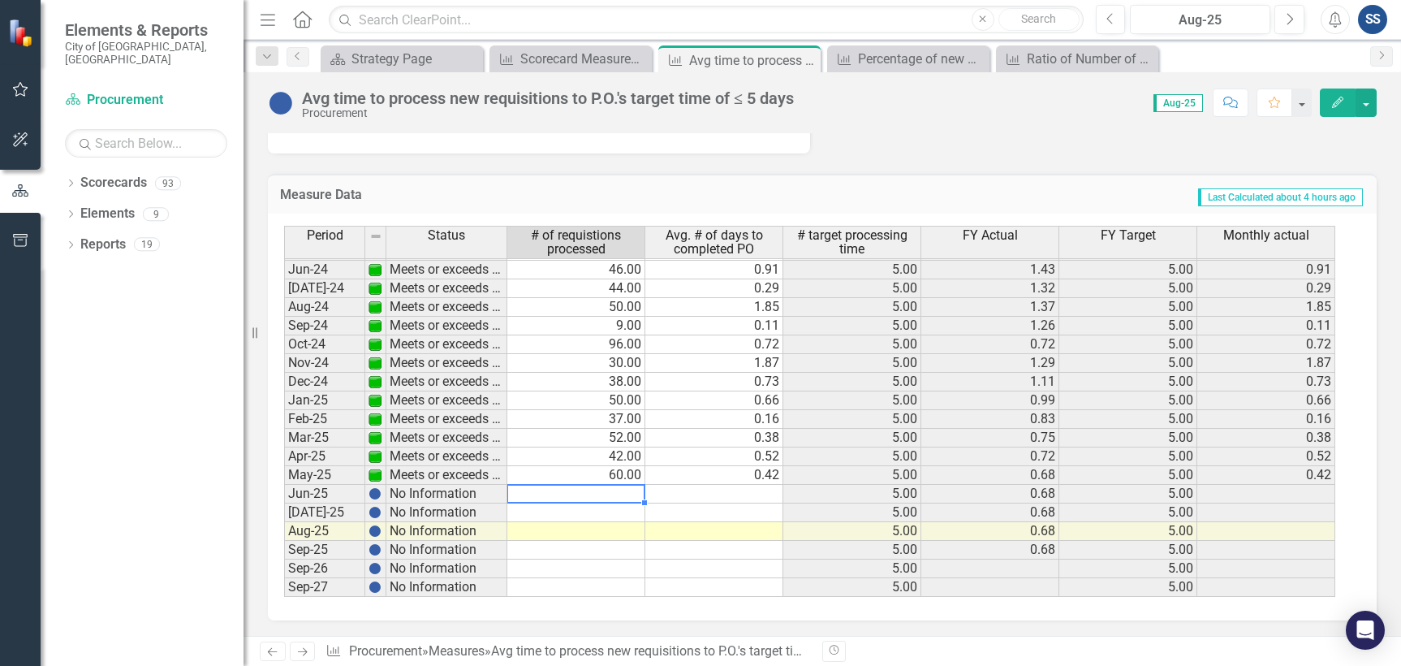
click at [631, 491] on td at bounding box center [576, 494] width 138 height 19
click at [612, 495] on td at bounding box center [576, 494] width 138 height 19
click at [614, 495] on td at bounding box center [576, 494] width 138 height 19
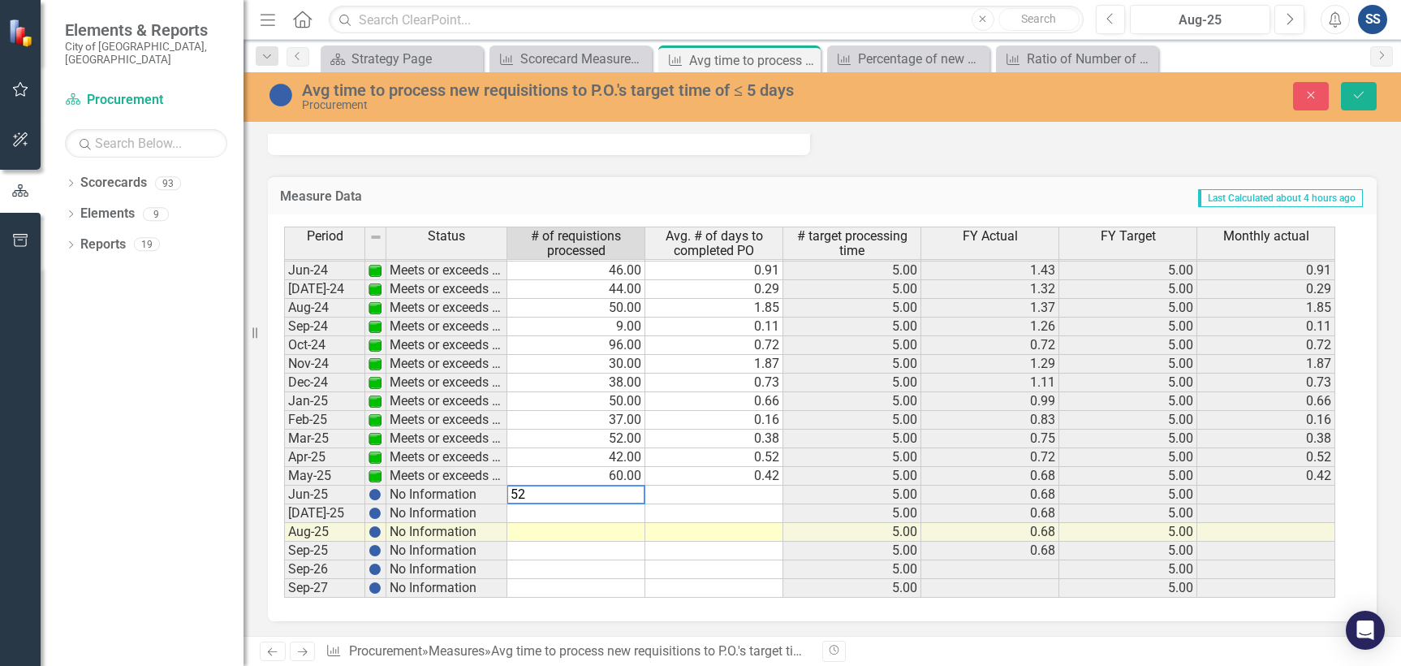
type textarea "52"
click at [618, 510] on td at bounding box center [576, 513] width 138 height 19
type textarea "40"
click at [622, 530] on td at bounding box center [576, 532] width 138 height 19
type textarea "84"
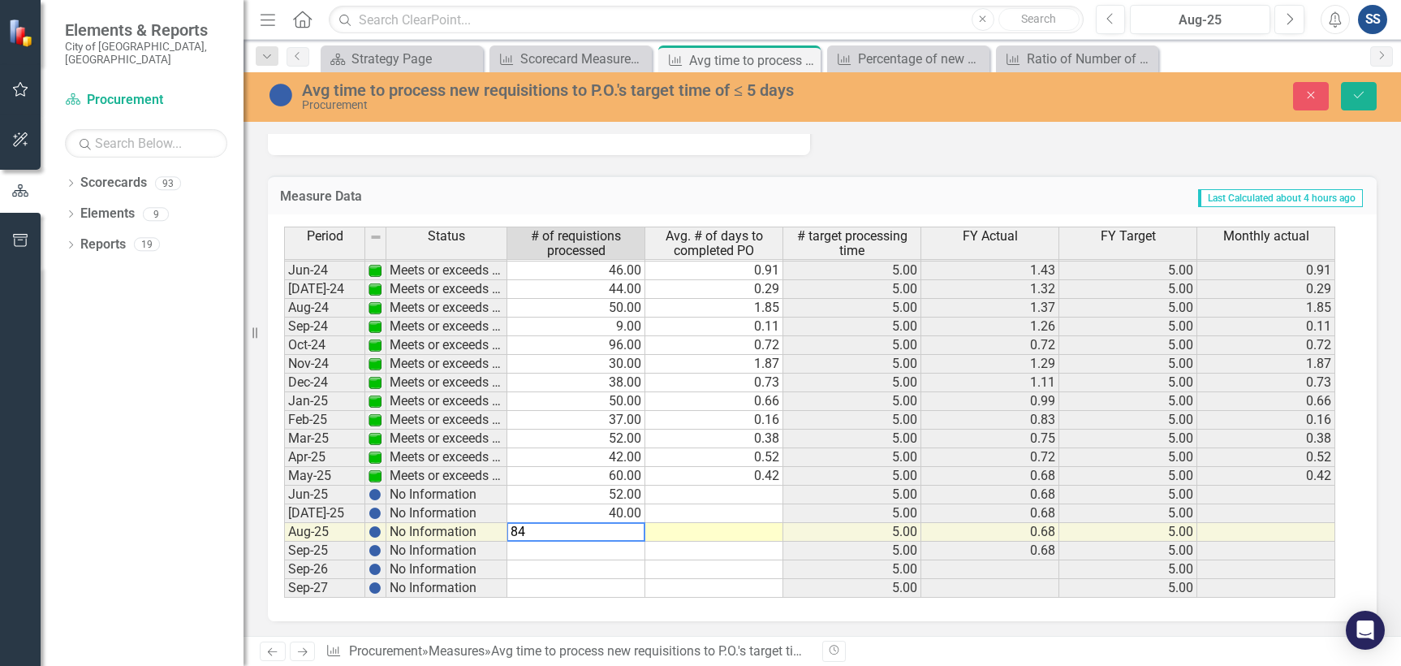
click at [726, 489] on td at bounding box center [714, 494] width 138 height 19
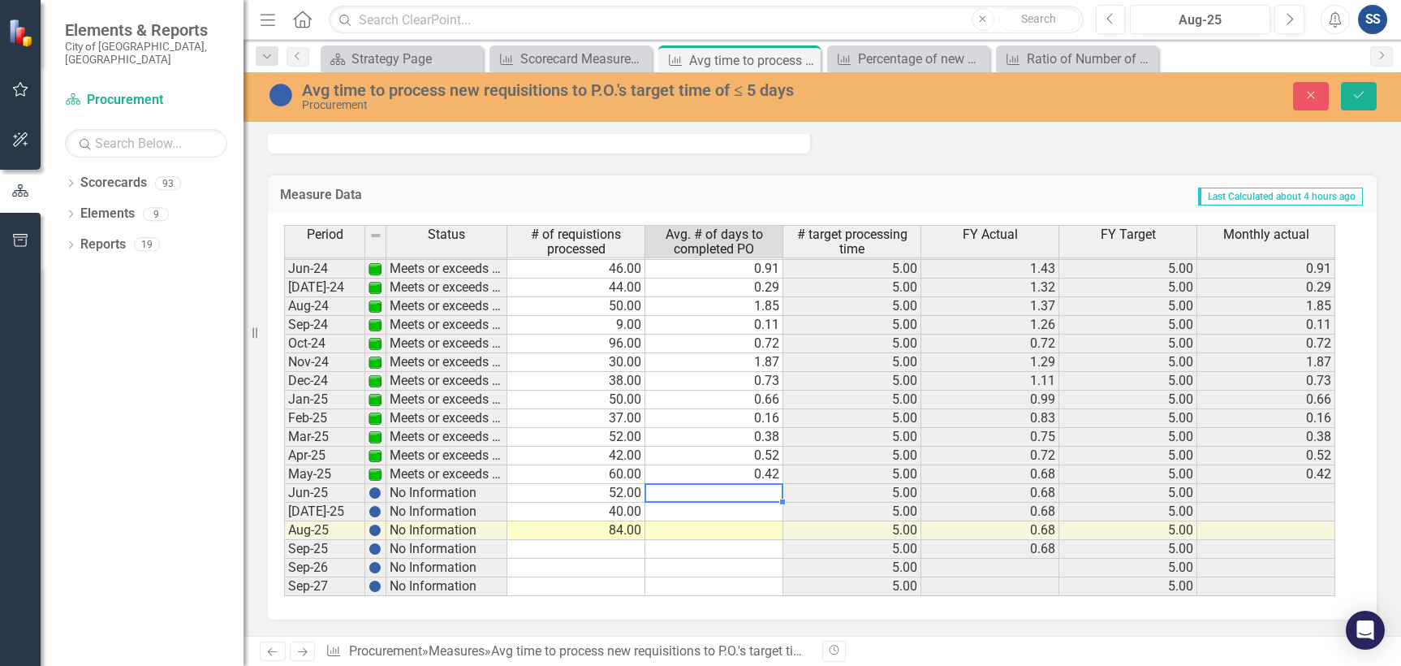
click at [769, 489] on tbody "Feb-23 Meets or exceeds target 42.00 2.43 5.00 4.17 5.00 2.43 Mar-23 Meets or e…" at bounding box center [809, 278] width 1051 height 636
type textarea ".58"
click at [743, 514] on td at bounding box center [714, 511] width 138 height 19
type textarea ".76"
click at [751, 536] on td at bounding box center [714, 530] width 138 height 19
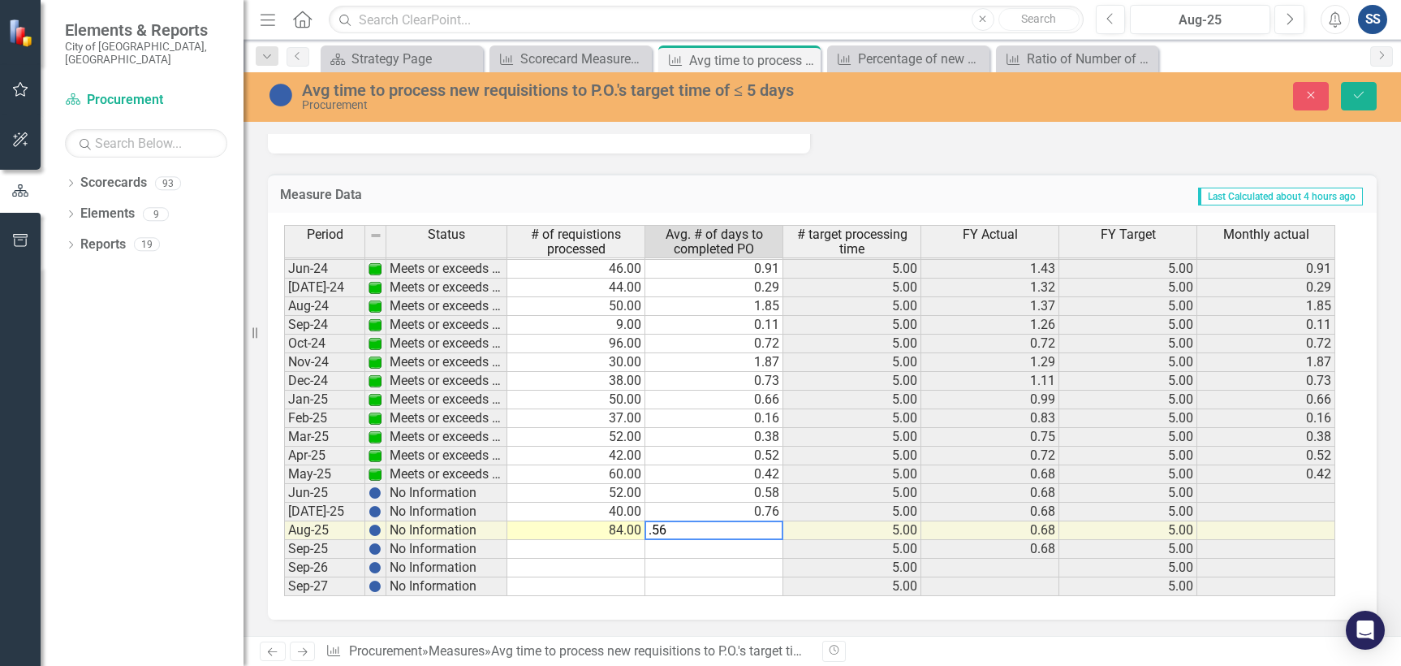
type textarea ".56"
click at [284, 541] on div "Period Status # of requistions processed Avg. # of days to completed PO # targe…" at bounding box center [284, 289] width 0 height 613
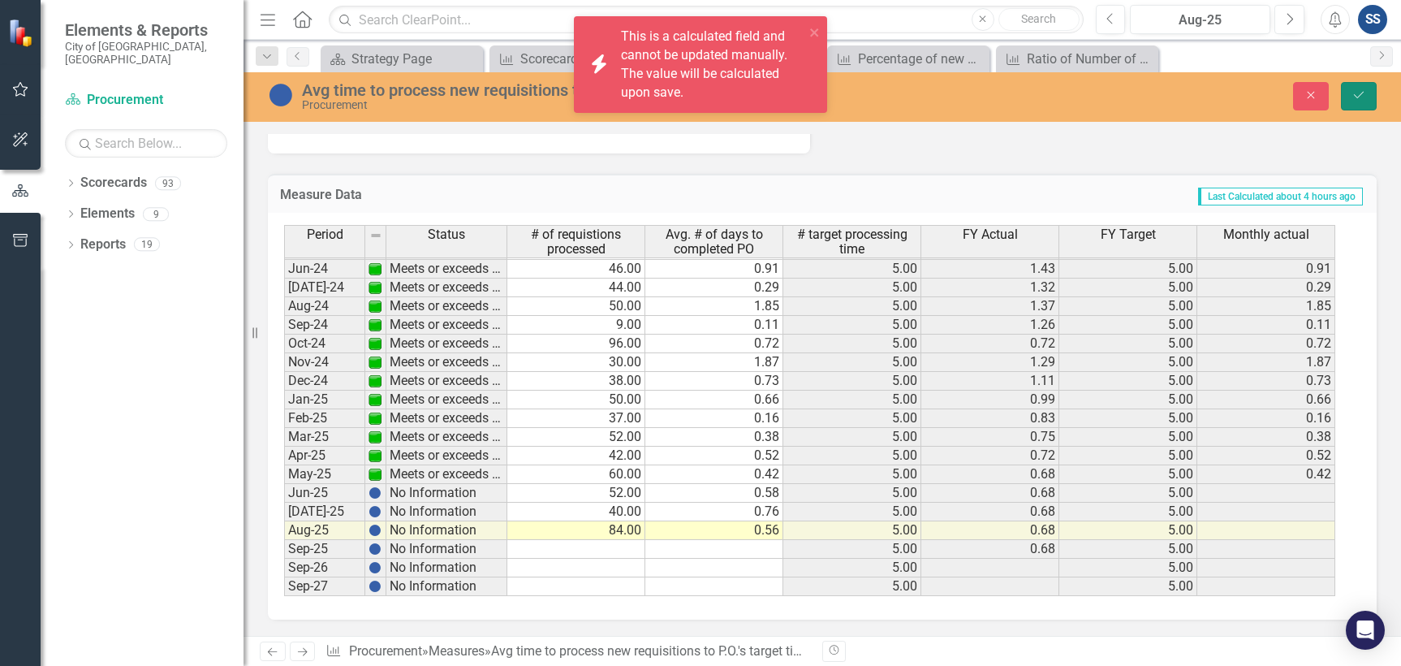
click at [1367, 107] on button "Save" at bounding box center [1359, 96] width 36 height 28
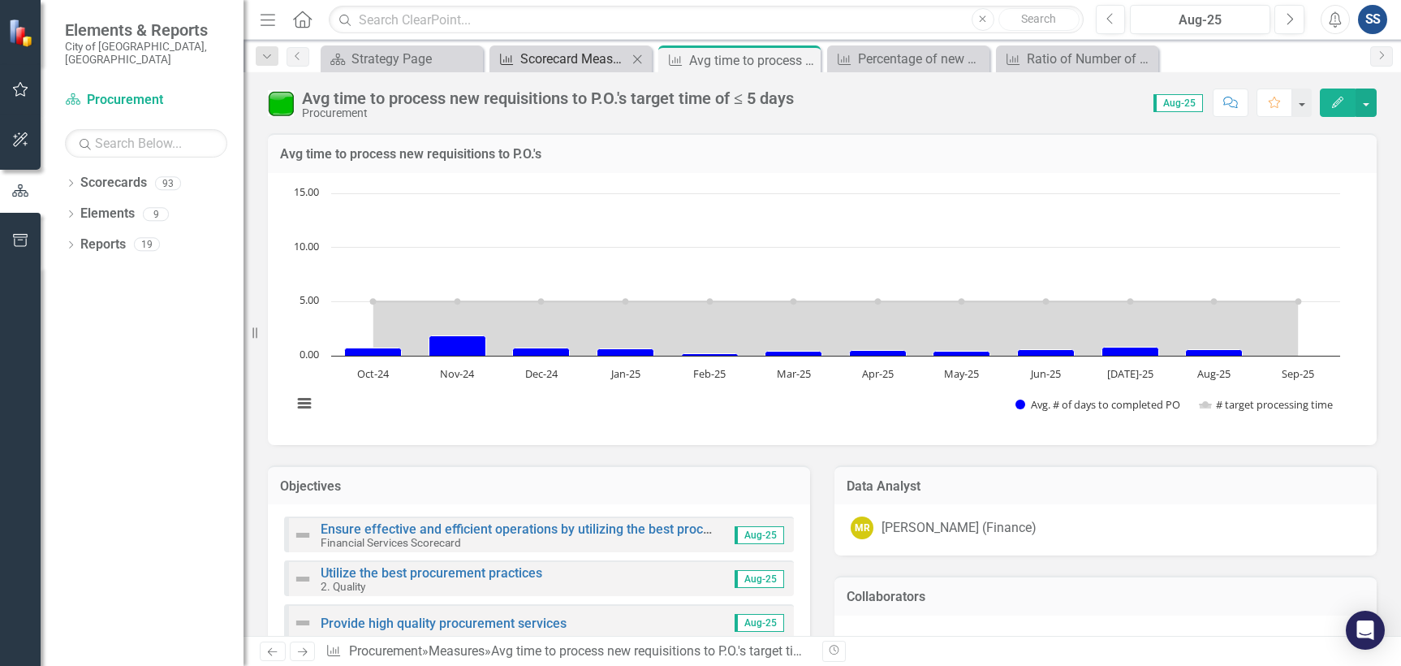
click at [549, 55] on div "Scorecard Measures Data (FY To Date)" at bounding box center [573, 59] width 107 height 20
